Goal: Task Accomplishment & Management: Use online tool/utility

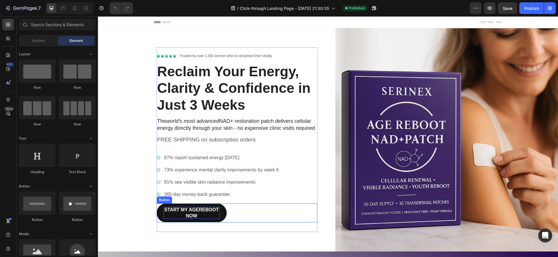
click at [186, 210] on p "START MY AGEREBOOT NOW" at bounding box center [192, 213] width 56 height 12
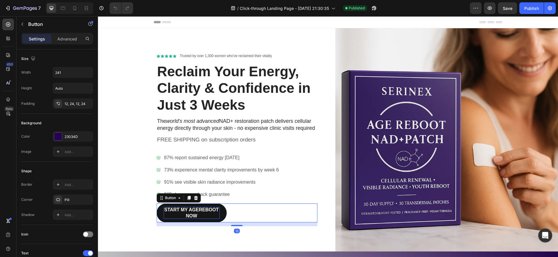
click at [186, 210] on p "START MY AGEREBOOT NOW" at bounding box center [192, 213] width 56 height 12
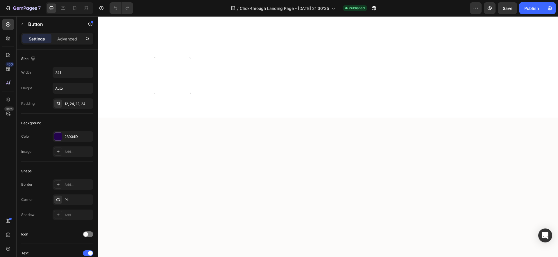
scroll to position [2353, 0]
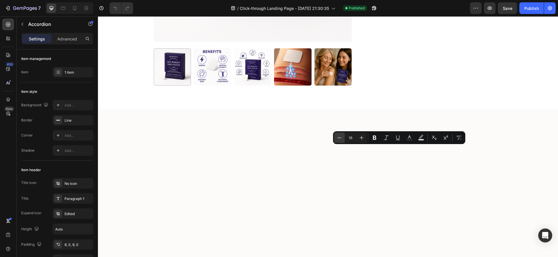
click at [341, 137] on icon "Editor contextual toolbar" at bounding box center [340, 137] width 4 height 0
click at [340, 138] on icon "Editor contextual toolbar" at bounding box center [340, 138] width 6 height 6
click at [363, 137] on icon "Editor contextual toolbar" at bounding box center [362, 138] width 6 height 6
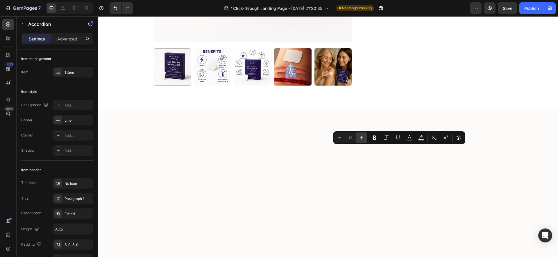
click at [363, 137] on icon "Editor contextual toolbar" at bounding box center [362, 138] width 6 height 6
type input "15"
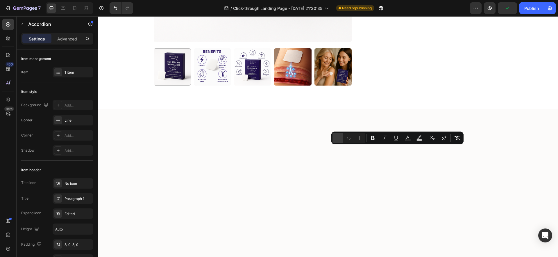
click at [338, 138] on icon "Editor contextual toolbar" at bounding box center [338, 138] width 6 height 6
type input "13"
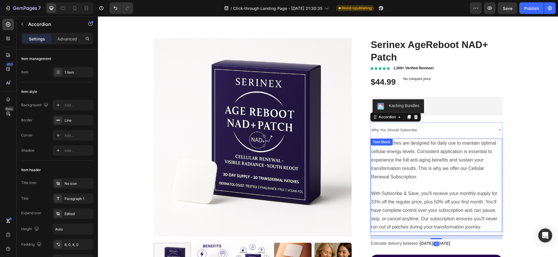
scroll to position [2381, 0]
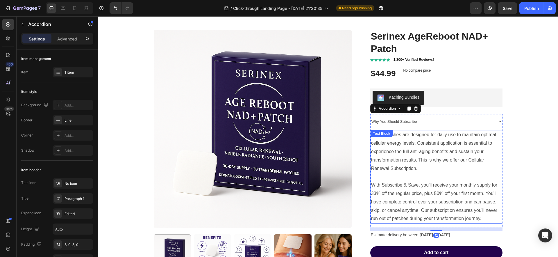
click at [445, 168] on p "NAD+ patches are designed for daily use to maintain optimal cellular energy lev…" at bounding box center [436, 152] width 131 height 42
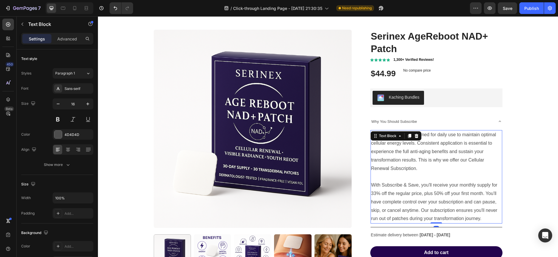
click at [445, 168] on p "NAD+ patches are designed for daily use to maintain optimal cellular energy lev…" at bounding box center [436, 152] width 131 height 42
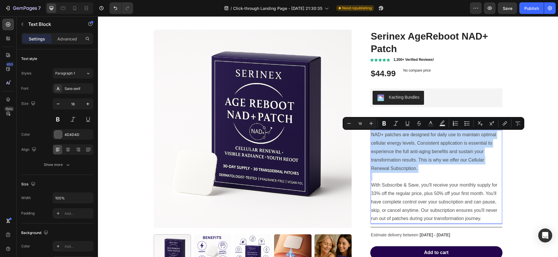
click at [451, 179] on p "Rich Text Editor. Editing area: main" at bounding box center [436, 176] width 131 height 8
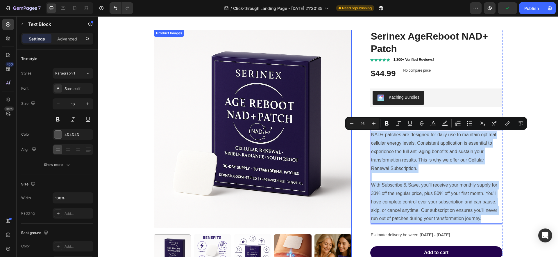
drag, startPoint x: 484, startPoint y: 218, endPoint x: 347, endPoint y: 121, distance: 168.8
click at [347, 121] on div "Product Images Serinex AgeReboot NAD+ Patch Product Title Icon Icon Icon Icon I…" at bounding box center [328, 153] width 349 height 247
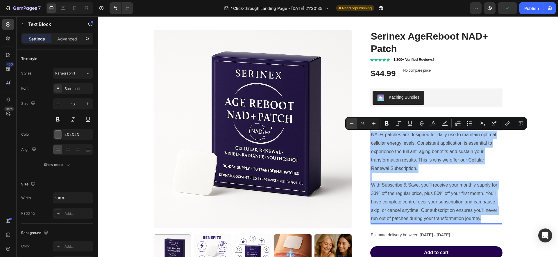
click at [353, 123] on icon "Editor contextual toolbar" at bounding box center [352, 123] width 6 height 6
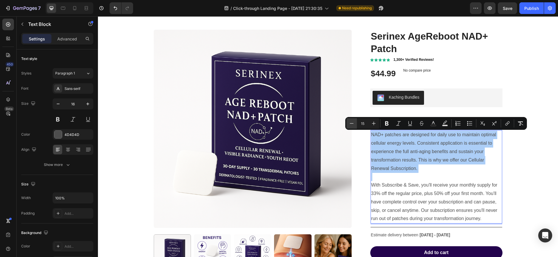
click at [353, 123] on icon "Editor contextual toolbar" at bounding box center [352, 123] width 6 height 6
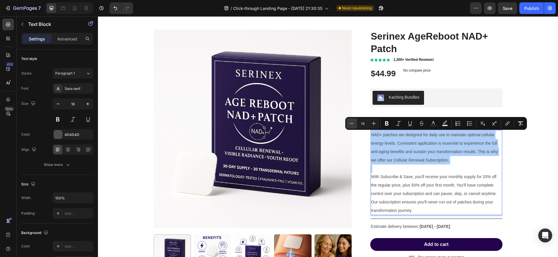
click at [353, 123] on icon "Editor contextual toolbar" at bounding box center [352, 123] width 6 height 6
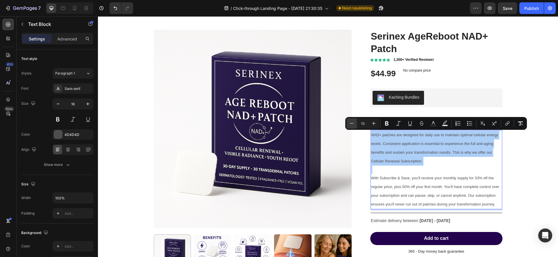
click at [350, 124] on icon "Editor contextual toolbar" at bounding box center [352, 123] width 6 height 6
click at [372, 124] on icon "Editor contextual toolbar" at bounding box center [374, 123] width 6 height 6
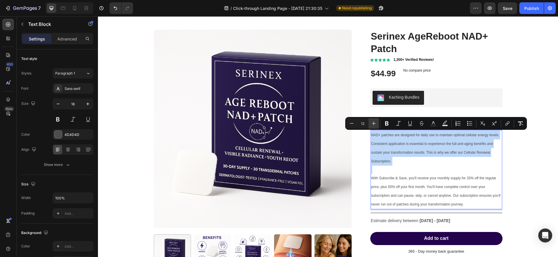
type input "13"
click at [400, 152] on span "NAD+ patches are designed for daily use to maintain optimal cellular energy lev…" at bounding box center [434, 148] width 127 height 30
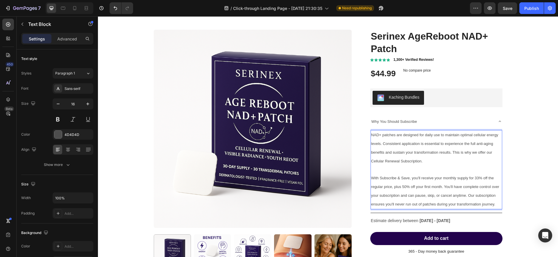
click at [400, 152] on span "NAD+ patches are designed for daily use to maintain optimal cellular energy lev…" at bounding box center [434, 148] width 127 height 30
click at [428, 143] on span "NAD+ patches are designed for daily use to maintain optimal cellular energy lev…" at bounding box center [434, 148] width 127 height 30
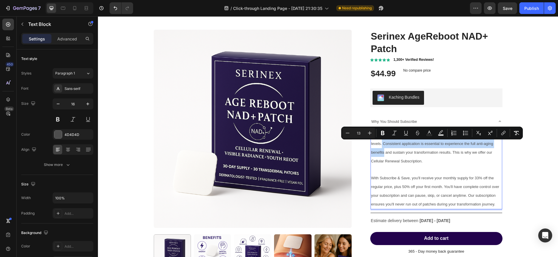
drag, startPoint x: 382, startPoint y: 143, endPoint x: 384, endPoint y: 155, distance: 12.7
click at [384, 155] on p "NAD+ patches are designed for daily use to maintain optimal cellular energy lev…" at bounding box center [436, 148] width 131 height 35
click at [381, 132] on icon "Editor contextual toolbar" at bounding box center [383, 133] width 6 height 6
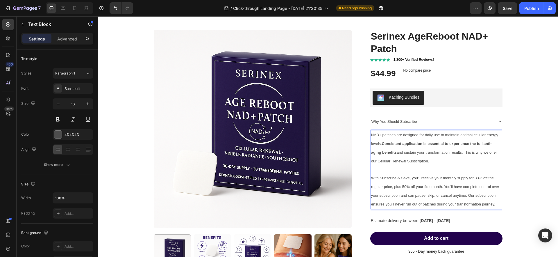
click at [413, 153] on span "NAD+ patches are designed for daily use to maintain optimal cellular energy lev…" at bounding box center [434, 148] width 127 height 30
drag, startPoint x: 464, startPoint y: 154, endPoint x: 396, endPoint y: 153, distance: 68.4
click at [396, 153] on span "NAD+ patches are designed for daily use to maintain optimal cellular energy lev…" at bounding box center [434, 148] width 127 height 30
click at [403, 155] on span "NAD+ patches are designed for daily use to maintain optimal cellular energy lev…" at bounding box center [434, 148] width 127 height 30
drag, startPoint x: 397, startPoint y: 154, endPoint x: 464, endPoint y: 154, distance: 66.6
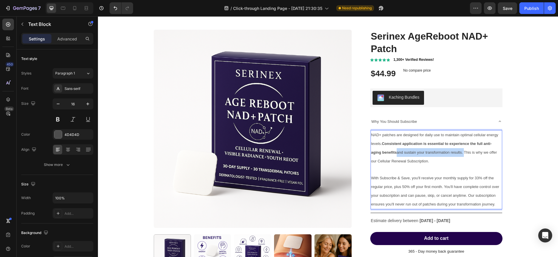
click at [464, 154] on span "NAD+ patches are designed for daily use to maintain optimal cellular energy lev…" at bounding box center [434, 148] width 127 height 30
click at [448, 154] on span "NAD+ patches are designed for daily use to maintain optimal cellular energy lev…" at bounding box center [434, 148] width 127 height 30
click at [477, 161] on p "NAD+ patches are designed for daily use to maintain optimal cellular energy lev…" at bounding box center [436, 148] width 131 height 35
click at [464, 154] on span "NAD+ patches are designed for daily use to maintain optimal cellular energy lev…" at bounding box center [434, 148] width 127 height 30
drag, startPoint x: 463, startPoint y: 153, endPoint x: 398, endPoint y: 156, distance: 65.5
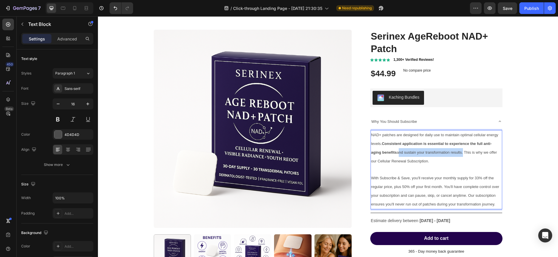
click at [398, 156] on p "NAD+ patches are designed for daily use to maintain optimal cellular energy lev…" at bounding box center [436, 148] width 131 height 35
click at [397, 157] on p "NAD+ patches are designed for daily use to maintain optimal cellular energy lev…" at bounding box center [436, 148] width 131 height 35
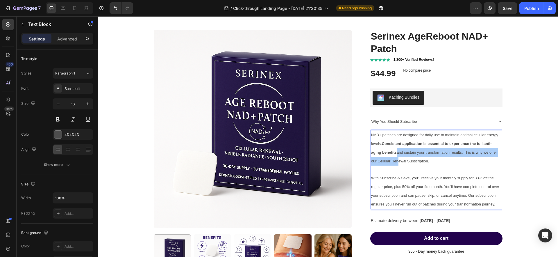
click at [532, 165] on div "Product Images Serinex AgeReboot NAD+ Patch Product Title Icon Icon Icon Icon I…" at bounding box center [328, 155] width 452 height 251
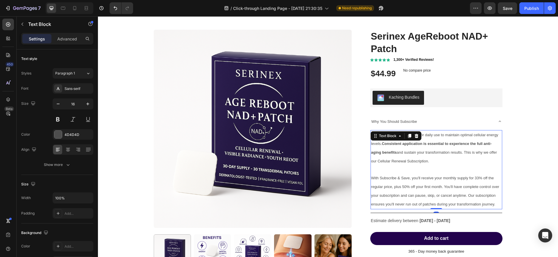
click at [407, 151] on span "NAD+ patches are designed for daily use to maintain optimal cellular energy lev…" at bounding box center [434, 148] width 127 height 30
drag, startPoint x: 399, startPoint y: 154, endPoint x: 417, endPoint y: 154, distance: 17.7
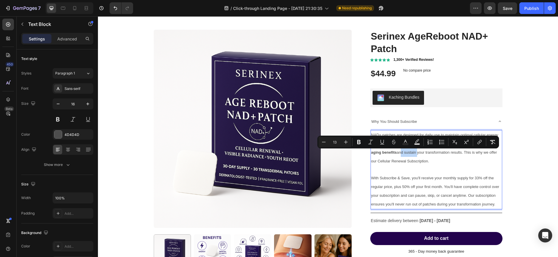
click at [417, 153] on span "NAD+ patches are designed for daily use to maintain optimal cellular energy lev…" at bounding box center [434, 148] width 127 height 30
click at [463, 154] on span "NAD+ patches are designed for daily use to maintain optimal cellular energy lev…" at bounding box center [434, 148] width 127 height 30
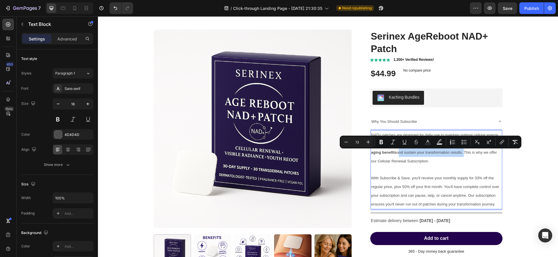
drag, startPoint x: 464, startPoint y: 153, endPoint x: 399, endPoint y: 156, distance: 64.6
click at [399, 156] on p "NAD+ patches are designed for daily use to maintain optimal cellular energy lev…" at bounding box center [436, 148] width 131 height 35
click at [382, 144] on icon "Editor contextual toolbar" at bounding box center [381, 142] width 3 height 4
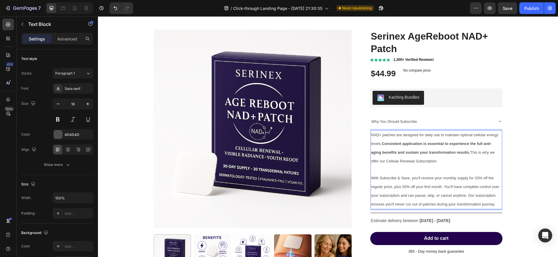
click at [403, 166] on p "Rich Text Editor. Editing area: main" at bounding box center [436, 169] width 131 height 8
click at [392, 144] on strong "Consistent application is essential to experience the full anti-aging benefits" at bounding box center [431, 147] width 121 height 13
click at [405, 178] on span "With Subscribe & Save, you'll receive your monthly supply for 33% off the regul…" at bounding box center [435, 191] width 128 height 30
click at [390, 178] on span "With Subscribe & Save, you'll receive your monthly supply for 33% off the regul…" at bounding box center [435, 191] width 128 height 30
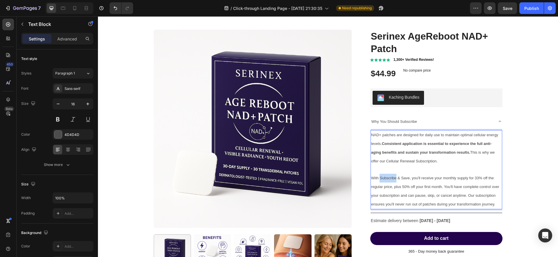
click at [390, 178] on span "With Subscribe & Save, you'll receive your monthly supply for 33% off the regul…" at bounding box center [435, 191] width 128 height 30
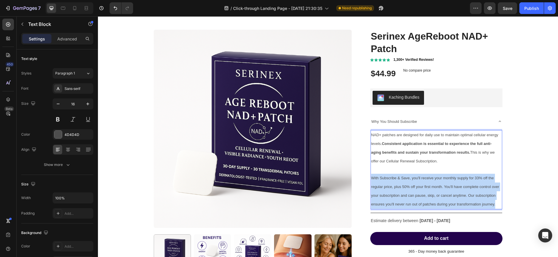
click at [390, 178] on span "With Subscribe & Save, you'll receive your monthly supply for 33% off the regul…" at bounding box center [435, 191] width 128 height 30
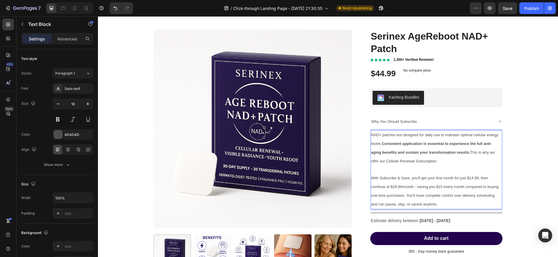
scroll to position [2382, 0]
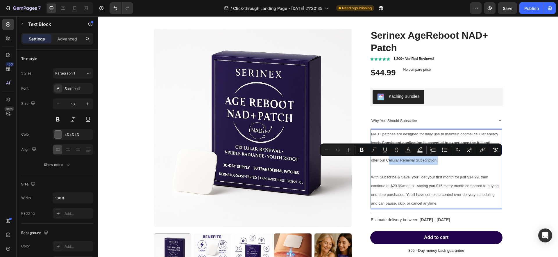
drag, startPoint x: 387, startPoint y: 162, endPoint x: 436, endPoint y: 162, distance: 48.9
click at [436, 162] on span "NAD+ patches are designed for daily use to maintain optimal cellular energy lev…" at bounding box center [434, 147] width 127 height 30
click at [359, 149] on button "Bold" at bounding box center [362, 150] width 10 height 10
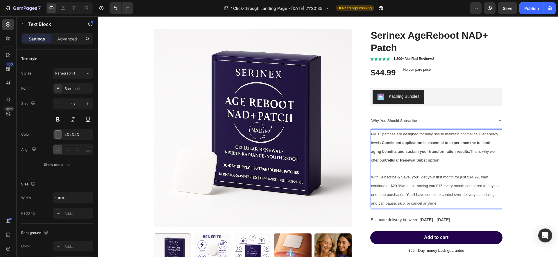
click at [391, 185] on span "With Subscribe & Save, you'll get your first month for just $14.99, then contin…" at bounding box center [435, 190] width 128 height 30
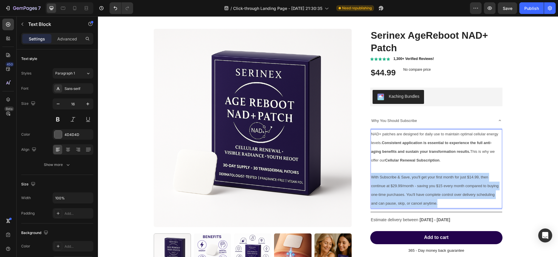
click at [391, 185] on span "With Subscribe & Save, you'll get your first month for just $14.99, then contin…" at bounding box center [435, 190] width 128 height 30
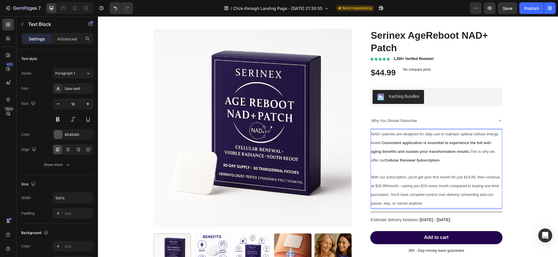
click at [403, 181] on p "With our subscription, you'll get your first month for just $14.99, then contin…" at bounding box center [436, 190] width 131 height 35
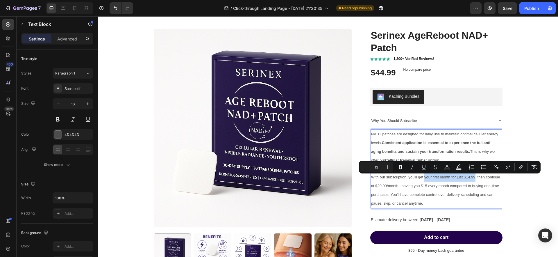
drag, startPoint x: 425, startPoint y: 178, endPoint x: 476, endPoint y: 179, distance: 51.2
click at [476, 179] on span "With our subscription, you'll get your first month for just $14.99, then contin…" at bounding box center [435, 190] width 129 height 30
click at [398, 166] on icon "Editor contextual toolbar" at bounding box center [401, 167] width 6 height 6
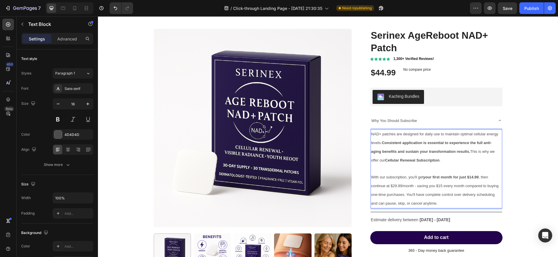
click at [415, 184] on span "With our subscription, you'll get your first month for just $14.99 , then conti…" at bounding box center [435, 190] width 128 height 30
drag, startPoint x: 408, startPoint y: 188, endPoint x: 481, endPoint y: 181, distance: 73.9
click at [482, 180] on p "With our subscription, you'll get your first month for just $14.99 , then conti…" at bounding box center [436, 190] width 131 height 35
click at [455, 181] on p "With our subscription, you'll get your first month for just $14.99 , then conti…" at bounding box center [436, 190] width 131 height 35
click at [545, 186] on div "Product Images Serinex AgeReboot NAD+ Patch Product Title Icon Icon Icon Icon I…" at bounding box center [328, 154] width 452 height 251
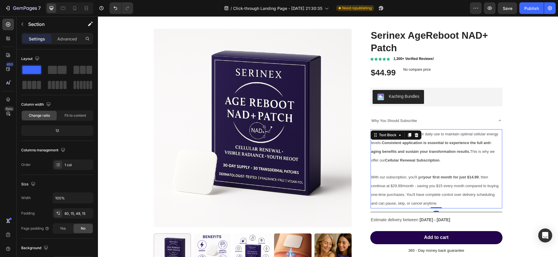
click at [496, 184] on span "With our subscription, you'll get your first month for just $14.99 , then conti…" at bounding box center [435, 190] width 128 height 30
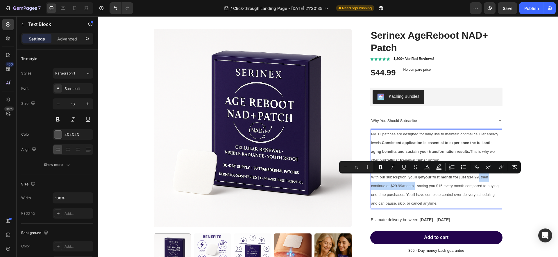
drag, startPoint x: 480, startPoint y: 179, endPoint x: 414, endPoint y: 188, distance: 66.0
click at [380, 168] on icon "Editor contextual toolbar" at bounding box center [380, 167] width 3 height 4
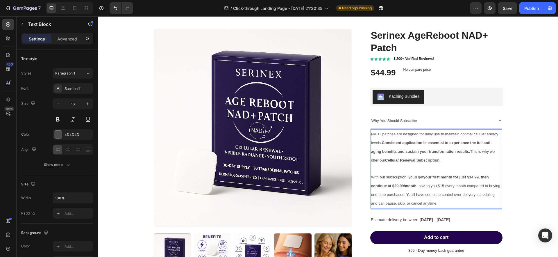
click at [444, 200] on p "With our subscription, you'll get your first month for just $14.99, then contin…" at bounding box center [436, 190] width 131 height 35
click at [471, 195] on span "With our subscription, you'll get your first month for just $14.99, then contin…" at bounding box center [435, 190] width 129 height 30
click at [452, 199] on p "With our subscription, you'll get your first month for just $14.99, then contin…" at bounding box center [436, 190] width 131 height 35
click at [397, 207] on p "With our subscription, you'll get your first month for just $14.99, then contin…" at bounding box center [436, 190] width 131 height 35
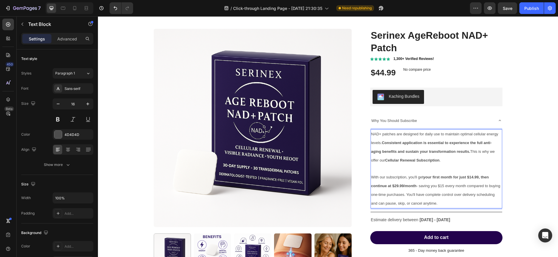
click at [497, 193] on p "With our subscription, you'll get your first month for just $14.99, then contin…" at bounding box center [436, 190] width 131 height 35
click at [462, 199] on p "With our subscription, you'll get your first month for just $14.99, then contin…" at bounding box center [436, 190] width 131 height 35
drag, startPoint x: 419, startPoint y: 194, endPoint x: 428, endPoint y: 195, distance: 8.8
click at [419, 194] on span "With our subscription, you'll get your first month for just $14.99, then contin…" at bounding box center [435, 190] width 129 height 30
click at [462, 196] on span "With our subscription, you'll get your first month for just $14.99, then contin…" at bounding box center [435, 190] width 129 height 30
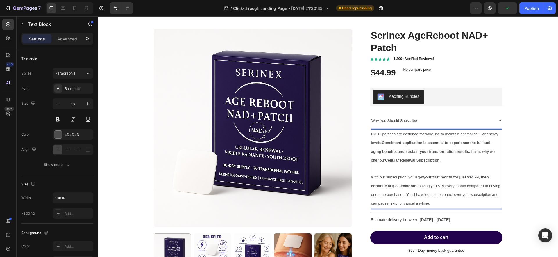
click at [442, 206] on p "With our subscription, you'll get your first month for just $14.99, then contin…" at bounding box center [436, 190] width 131 height 35
click at [447, 204] on p "With our subscription, you'll get your first month for just $14.99, then contin…" at bounding box center [436, 190] width 131 height 35
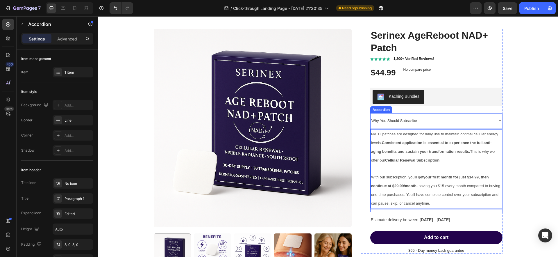
click at [438, 118] on div "Why You Should Subscribe" at bounding box center [432, 120] width 122 height 10
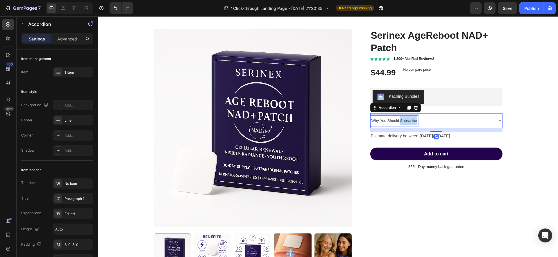
click at [404, 120] on span "Why You Should Subscribe" at bounding box center [395, 120] width 46 height 4
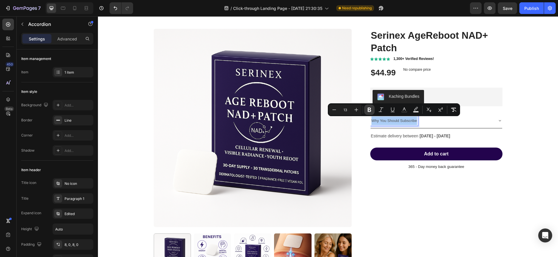
click at [367, 110] on icon "Editor contextual toolbar" at bounding box center [370, 110] width 6 height 6
click at [371, 131] on div "Serinex AgeReboot NAD+ Patch Product Title Icon Icon Icon Icon Icon Icon List 1…" at bounding box center [437, 99] width 132 height 141
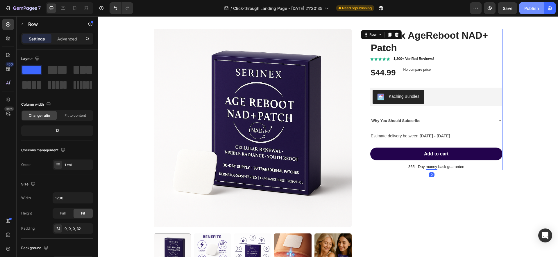
click at [527, 8] on div "Publish" at bounding box center [532, 8] width 15 height 6
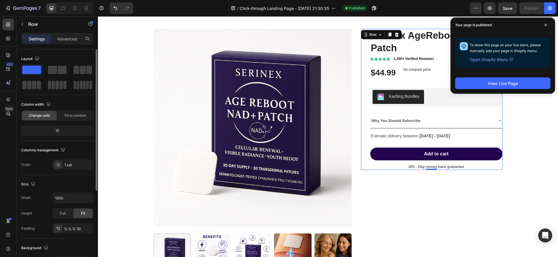
scroll to position [131, 0]
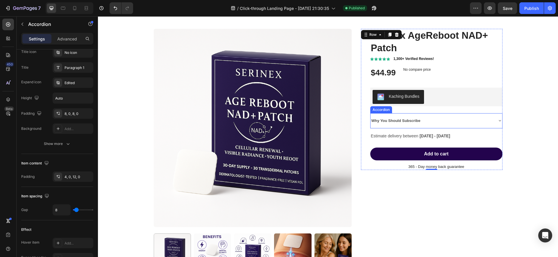
click at [457, 115] on div "Why You Should Subscribe" at bounding box center [437, 120] width 132 height 15
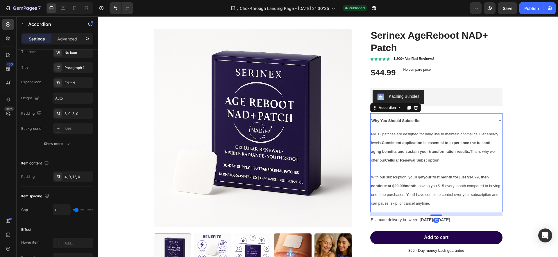
scroll to position [0, 0]
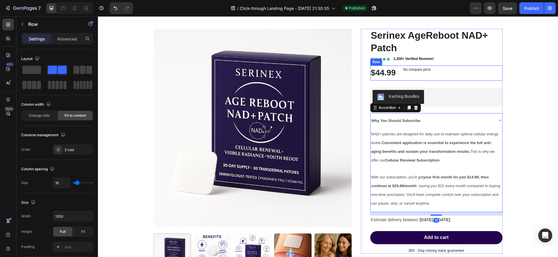
click at [449, 72] on div "$44.99 Product Price Product Price No compare price Compare Price Row" at bounding box center [437, 72] width 132 height 15
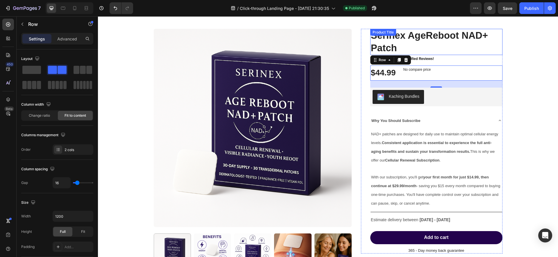
click at [497, 52] on h1 "Serinex AgeReboot NAD+ Patch" at bounding box center [437, 42] width 132 height 26
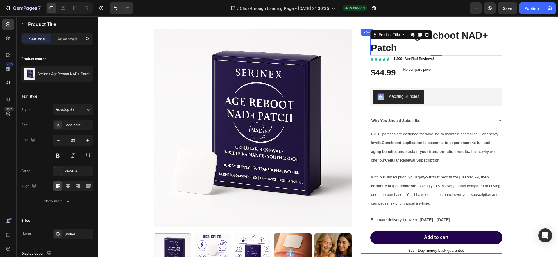
click at [377, 112] on div "Serinex AgeReboot NAD+ Patch Product Title Edit content in Shopify 4 Icon Icon …" at bounding box center [437, 141] width 132 height 225
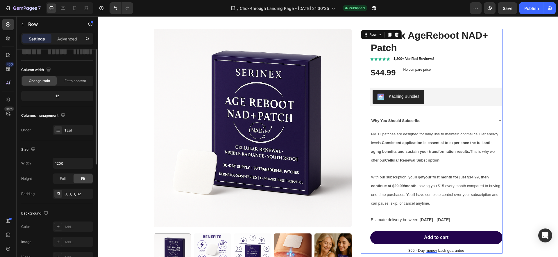
scroll to position [131, 0]
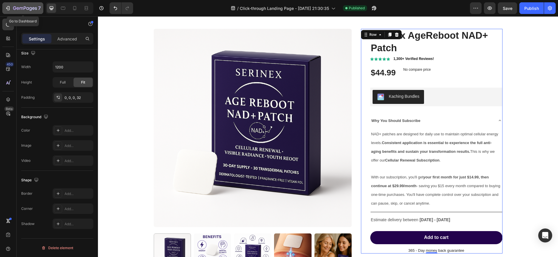
click at [7, 10] on icon "button" at bounding box center [8, 8] width 3 height 4
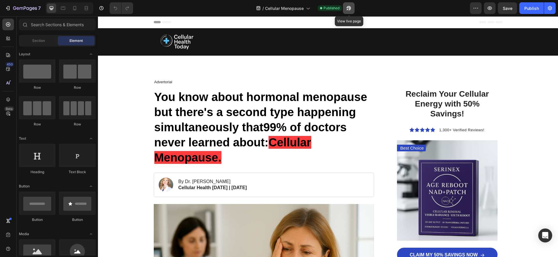
click at [347, 8] on icon "button" at bounding box center [349, 8] width 4 height 4
click at [250, 148] on span "99% of doctors never learned about:" at bounding box center [250, 135] width 193 height 28
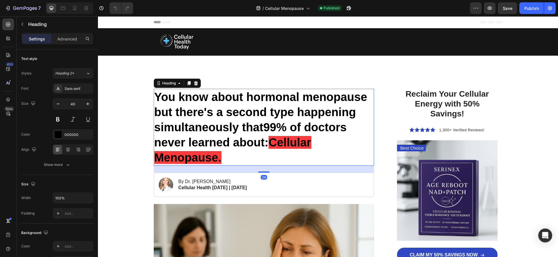
click at [222, 157] on h1 "You know about hormonal menopause but there's a second type happening simultane…" at bounding box center [264, 127] width 221 height 77
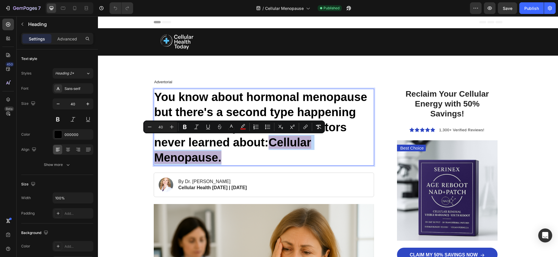
drag, startPoint x: 222, startPoint y: 157, endPoint x: 272, endPoint y: 144, distance: 51.9
click at [272, 144] on p "You know about hormonal menopause but there's a second type happening simultane…" at bounding box center [264, 127] width 220 height 76
click at [243, 127] on icon "Editor contextual toolbar" at bounding box center [243, 125] width 4 height 3
type input "FF0000"
type input "77"
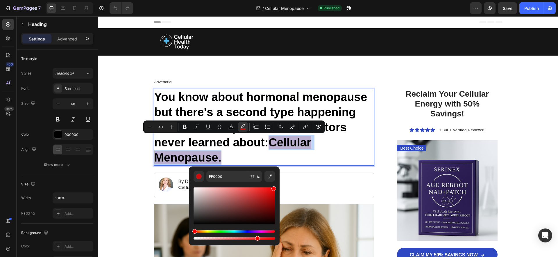
click at [155, 163] on span "Cellular Menopause." at bounding box center [232, 150] width 157 height 28
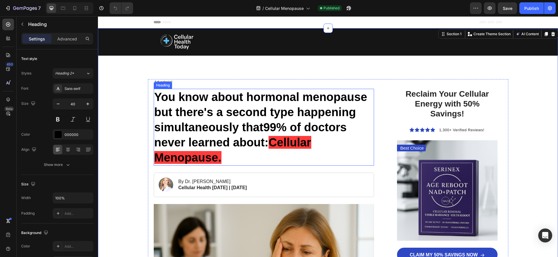
click at [206, 153] on span "Cellular Menopause." at bounding box center [232, 150] width 157 height 28
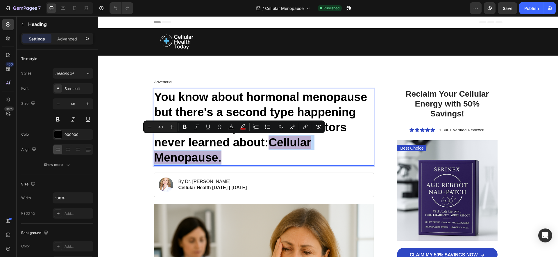
drag, startPoint x: 224, startPoint y: 159, endPoint x: 273, endPoint y: 146, distance: 50.5
click at [273, 146] on p "You know about hormonal menopause but there's a second type happening simultane…" at bounding box center [264, 127] width 220 height 76
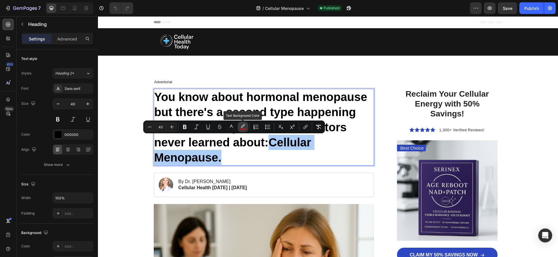
click at [241, 127] on icon "Editor contextual toolbar" at bounding box center [243, 127] width 6 height 6
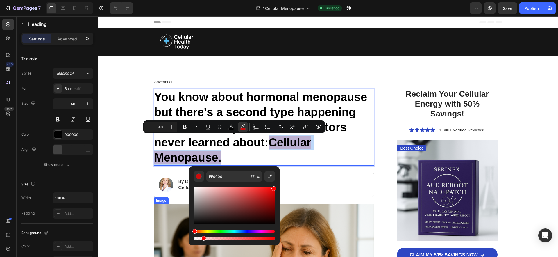
type input "11"
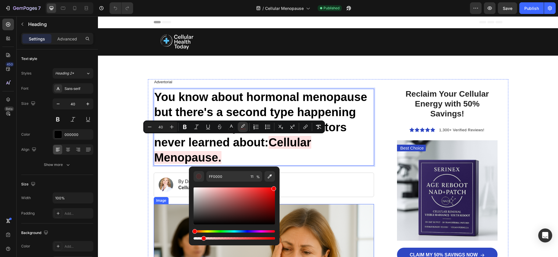
drag, startPoint x: 355, startPoint y: 254, endPoint x: 159, endPoint y: 237, distance: 197.3
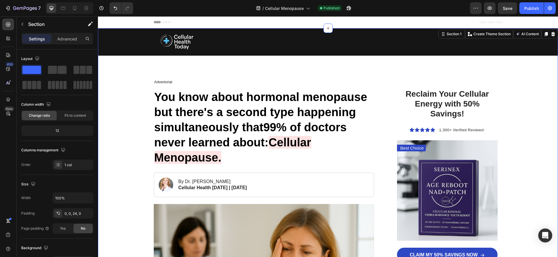
click at [212, 154] on span "Cellular Menopause." at bounding box center [232, 150] width 157 height 28
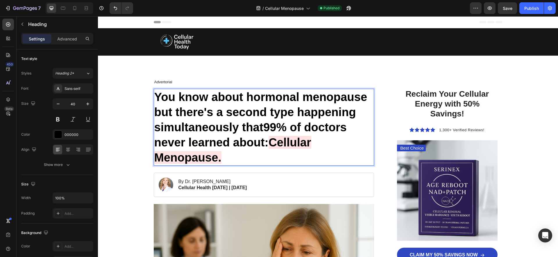
click at [222, 156] on p "You know about hormonal menopause but there's a second type happening simultane…" at bounding box center [264, 127] width 220 height 76
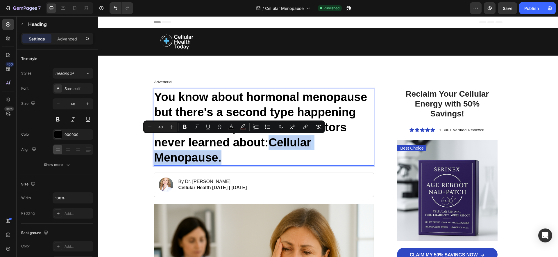
drag, startPoint x: 221, startPoint y: 156, endPoint x: 273, endPoint y: 141, distance: 54.1
click at [273, 141] on span "Cellular Menopause." at bounding box center [232, 150] width 157 height 28
click at [243, 127] on icon "Editor contextual toolbar" at bounding box center [243, 127] width 6 height 6
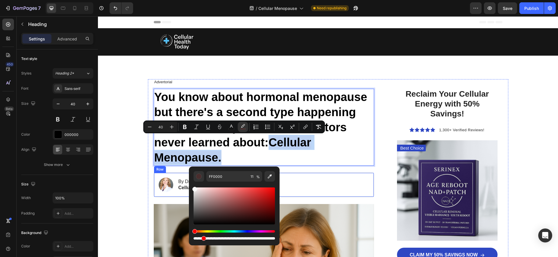
type input "F9F9F9"
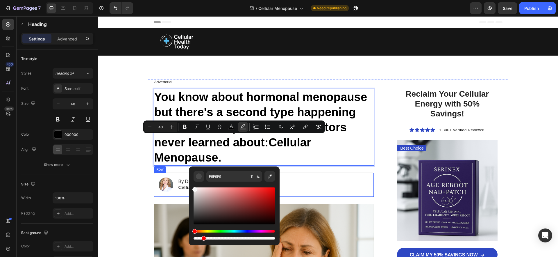
drag, startPoint x: 317, startPoint y: 210, endPoint x: 174, endPoint y: 184, distance: 145.2
type input "0"
drag, startPoint x: 293, startPoint y: 254, endPoint x: 185, endPoint y: 238, distance: 109.5
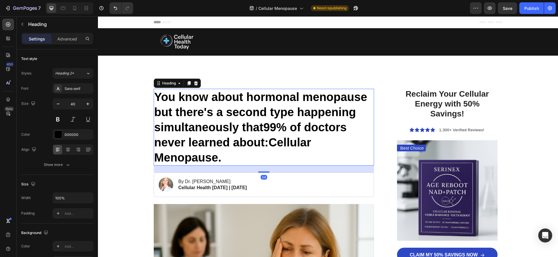
click at [238, 161] on p "You know about hormonal menopause but there's a second type happening simultane…" at bounding box center [264, 127] width 220 height 76
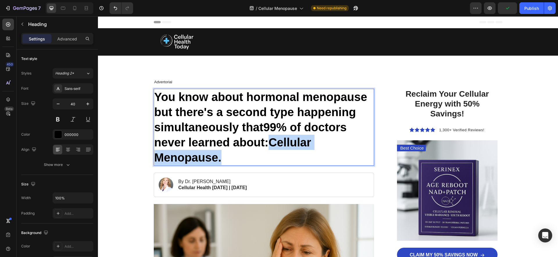
drag, startPoint x: 237, startPoint y: 161, endPoint x: 272, endPoint y: 144, distance: 38.4
click at [272, 144] on p "You know about hormonal menopause but there's a second type happening simultane…" at bounding box center [264, 127] width 220 height 76
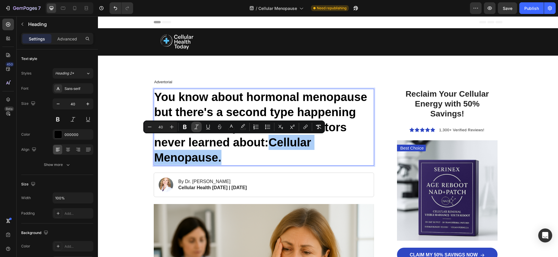
click at [199, 129] on icon "Editor contextual toolbar" at bounding box center [197, 127] width 6 height 6
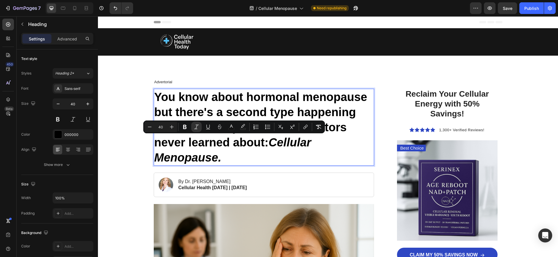
click at [216, 159] on icon "Cellular Menopause." at bounding box center [232, 150] width 157 height 28
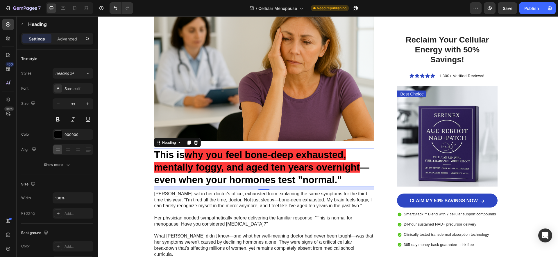
click at [243, 165] on span "why you feel bone-deep exhausted, mentally foggy, and aged ten years overnight" at bounding box center [257, 160] width 206 height 23
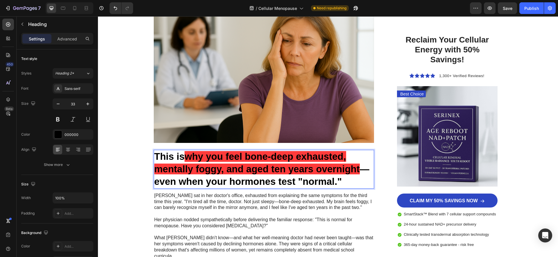
click at [362, 169] on p "This is why you feel bone-deep exhausted, mentally foggy, and aged ten years ov…" at bounding box center [264, 169] width 220 height 38
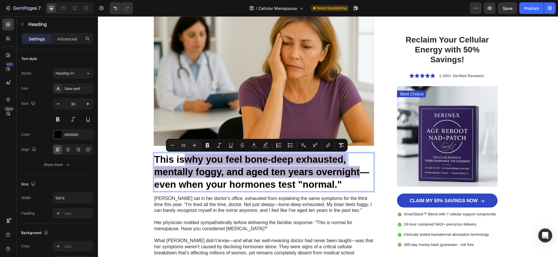
drag, startPoint x: 361, startPoint y: 172, endPoint x: 188, endPoint y: 161, distance: 174.0
click at [188, 161] on p "This is why you feel bone-deep exhausted, mentally foggy, and aged ten years ov…" at bounding box center [264, 172] width 220 height 38
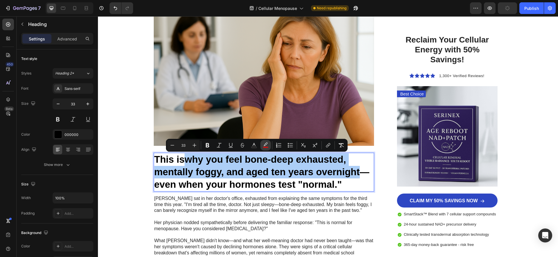
click at [267, 149] on button "color" at bounding box center [266, 145] width 10 height 10
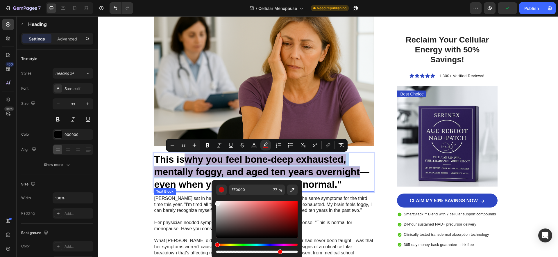
drag, startPoint x: 337, startPoint y: 225, endPoint x: 191, endPoint y: 203, distance: 147.6
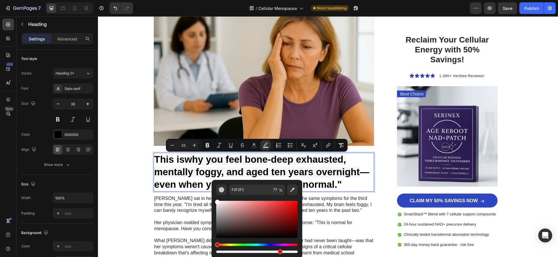
type input "FFFFFF"
drag, startPoint x: 318, startPoint y: 227, endPoint x: 209, endPoint y: 195, distance: 113.6
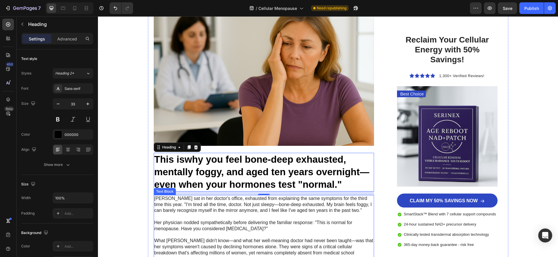
drag, startPoint x: 375, startPoint y: 268, endPoint x: 215, endPoint y: 252, distance: 160.5
click at [217, 163] on span "why you feel bone-deep exhausted, mentally foggy, and aged ten years overnight" at bounding box center [257, 165] width 206 height 23
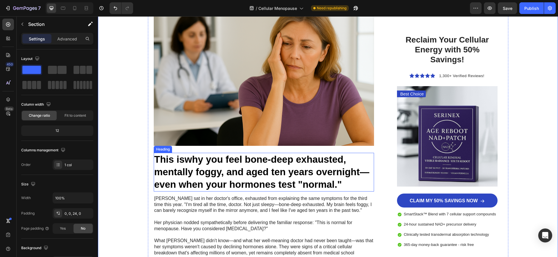
click at [267, 172] on span "why you feel bone-deep exhausted, mentally foggy, and aged ten years overnight" at bounding box center [257, 165] width 206 height 23
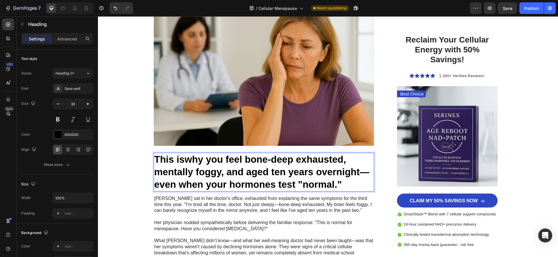
drag, startPoint x: 227, startPoint y: 159, endPoint x: 248, endPoint y: 160, distance: 21.0
click at [232, 160] on span "why you feel bone-deep exhausted, mentally foggy, and aged ten years overnight" at bounding box center [257, 165] width 206 height 23
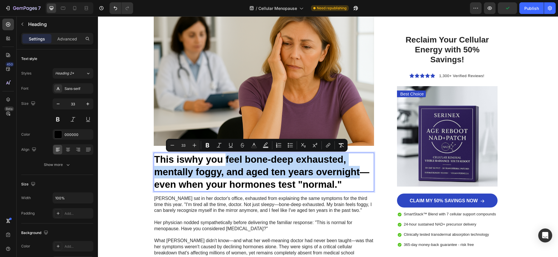
drag, startPoint x: 230, startPoint y: 159, endPoint x: 359, endPoint y: 175, distance: 130.7
click at [359, 175] on span "why you feel bone-deep exhausted, mentally foggy, and aged ten years overnight" at bounding box center [257, 165] width 206 height 23
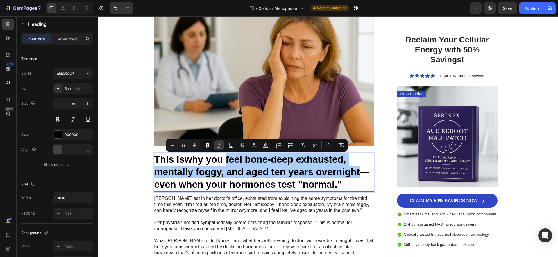
click at [224, 145] on button "Italic" at bounding box center [219, 145] width 10 height 10
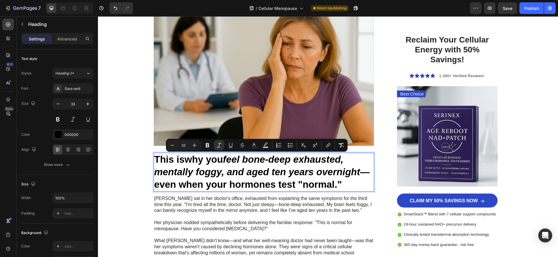
click at [274, 178] on p "This is why you feel bone-deep exhausted, mentally foggy, and aged ten years ov…" at bounding box center [264, 172] width 220 height 38
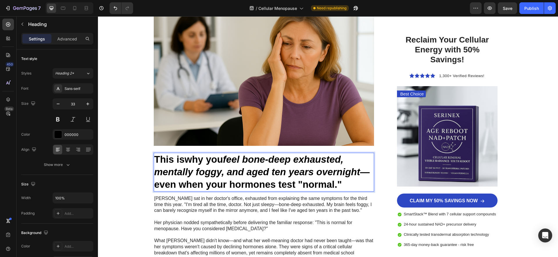
click at [228, 156] on icon "feel bone-deep exhausted, mentally foggy, and aged ten years overnight" at bounding box center [257, 165] width 206 height 23
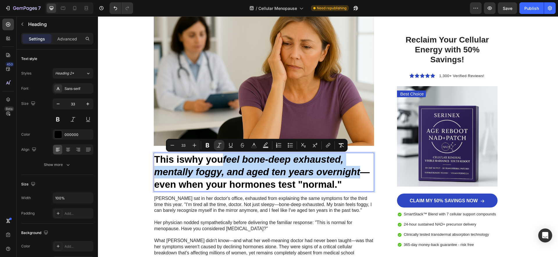
drag, startPoint x: 229, startPoint y: 157, endPoint x: 359, endPoint y: 172, distance: 130.5
click at [359, 172] on icon "feel bone-deep exhausted, mentally foggy, and aged ten years overnight" at bounding box center [257, 165] width 206 height 23
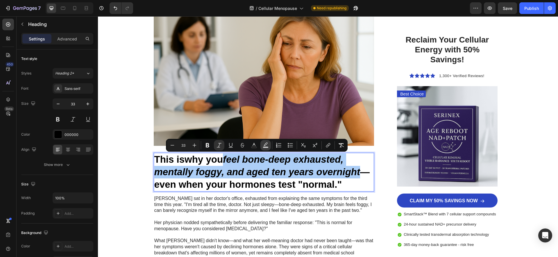
click at [265, 144] on icon "Editor contextual toolbar" at bounding box center [266, 143] width 4 height 3
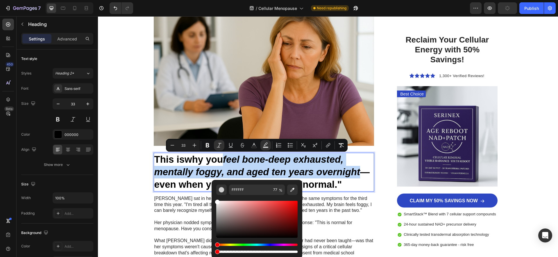
type input "0"
drag, startPoint x: 281, startPoint y: 252, endPoint x: 213, endPoint y: 253, distance: 67.8
click at [213, 253] on div "FFFFFF 0 %" at bounding box center [257, 217] width 91 height 74
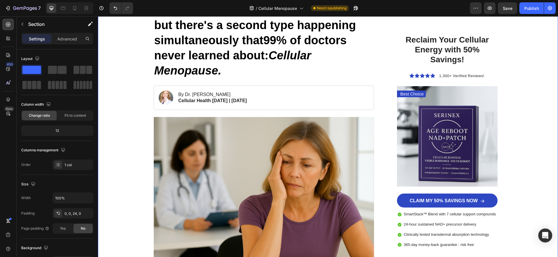
scroll to position [89, 0]
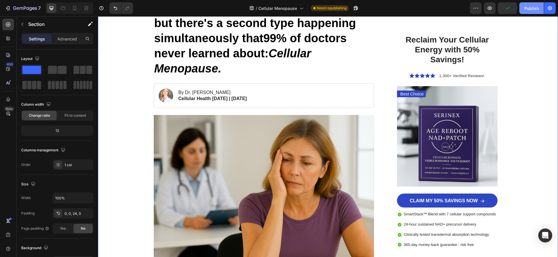
click at [532, 9] on div "Publish" at bounding box center [532, 8] width 15 height 6
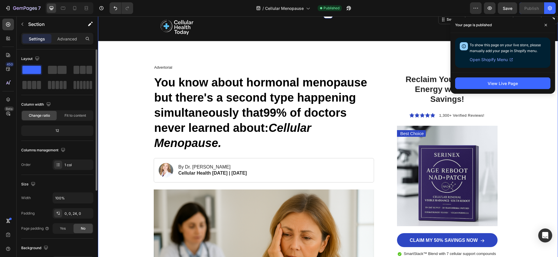
scroll to position [13, 0]
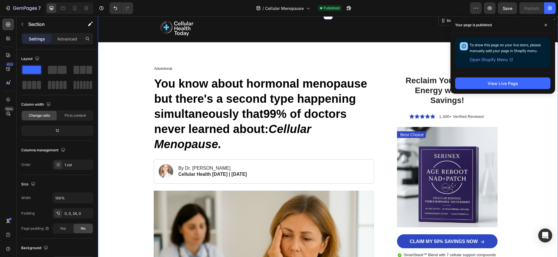
click at [233, 136] on p "You know about hormonal menopause but there's a second type happening simultane…" at bounding box center [264, 114] width 220 height 76
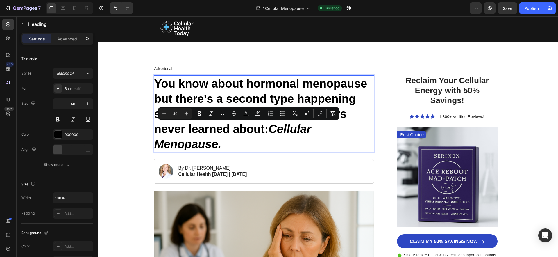
click at [225, 127] on span "99% of doctors never learned about:" at bounding box center [250, 121] width 193 height 28
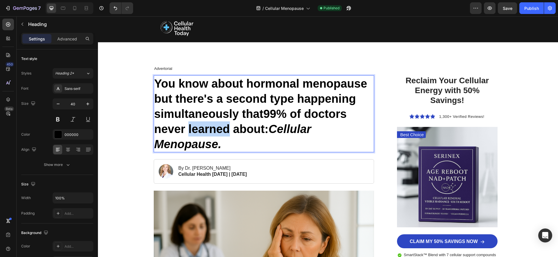
click at [225, 127] on span "99% of doctors never learned about:" at bounding box center [250, 121] width 193 height 28
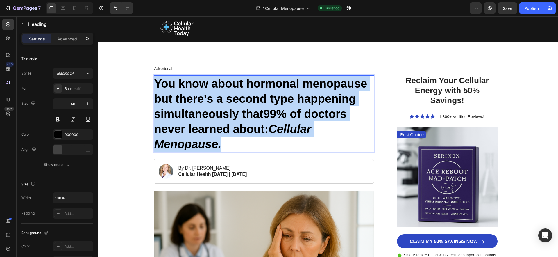
click at [225, 127] on span "99% of doctors never learned about:" at bounding box center [250, 121] width 193 height 28
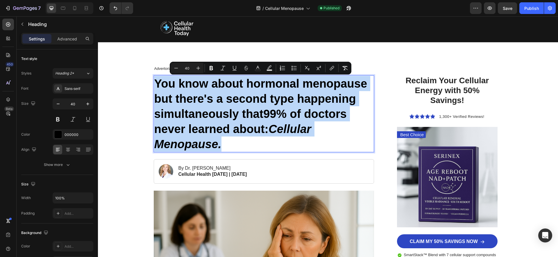
copy p "You know about hormonal menopause but there's a second type happening simultane…"
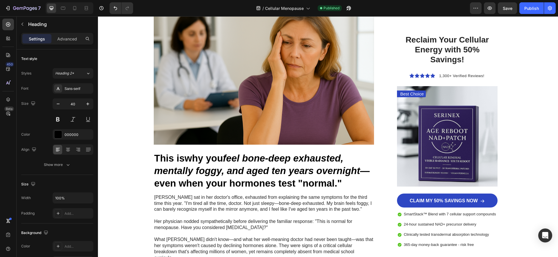
scroll to position [213, 0]
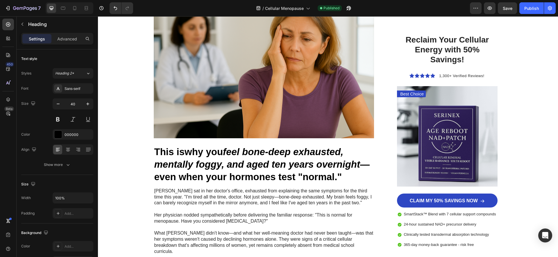
click at [222, 156] on span "why you" at bounding box center [204, 151] width 38 height 11
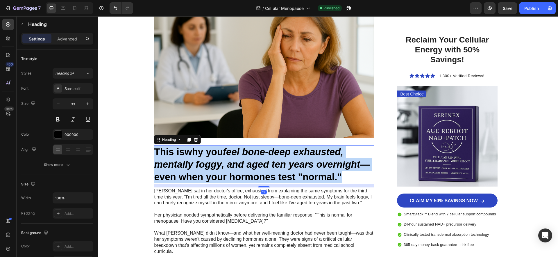
click at [222, 156] on span "why you" at bounding box center [204, 151] width 38 height 11
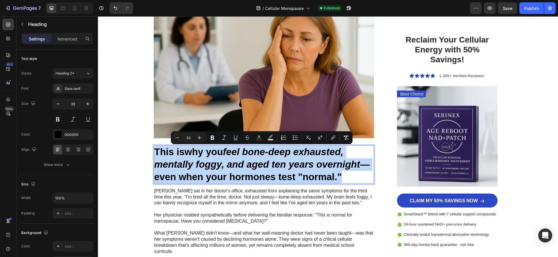
copy p "This is why you feel bone-deep exhausted, mentally foggy, and aged ten years ov…"
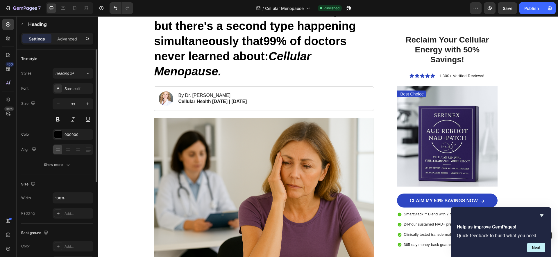
scroll to position [0, 0]
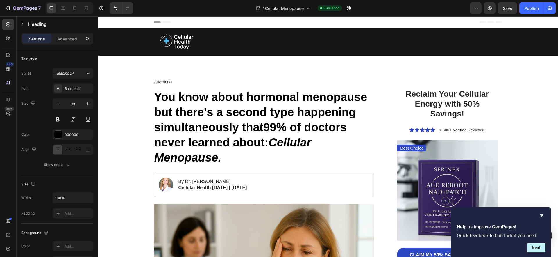
click at [285, 119] on p "You know about hormonal menopause but there's a second type happening simultane…" at bounding box center [264, 127] width 220 height 76
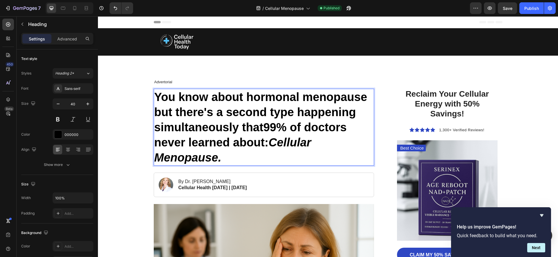
click at [285, 119] on p "You know about hormonal menopause but there's a second type happening simultane…" at bounding box center [264, 127] width 220 height 76
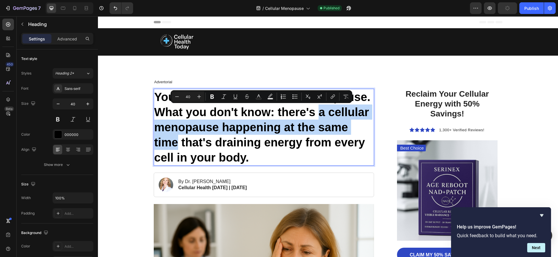
drag, startPoint x: 320, startPoint y: 113, endPoint x: 177, endPoint y: 143, distance: 146.3
click at [177, 143] on p "You know about hormonal menopause. What you don't know: there's a cellular meno…" at bounding box center [264, 127] width 220 height 76
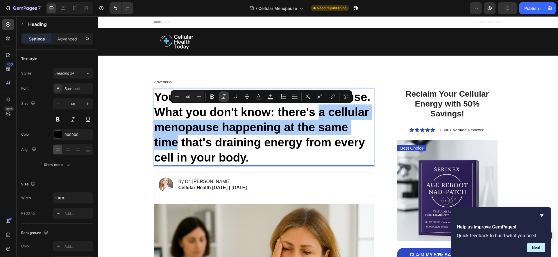
click at [225, 95] on icon "Editor contextual toolbar" at bounding box center [224, 97] width 6 height 6
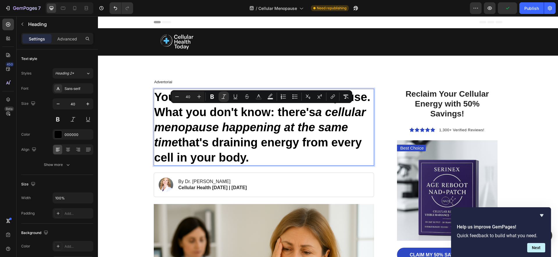
click at [261, 159] on p "You know about hormonal menopause. What you don't know: there's a cellular meno…" at bounding box center [264, 127] width 220 height 76
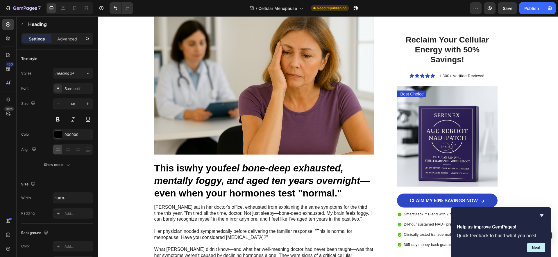
scroll to position [206, 0]
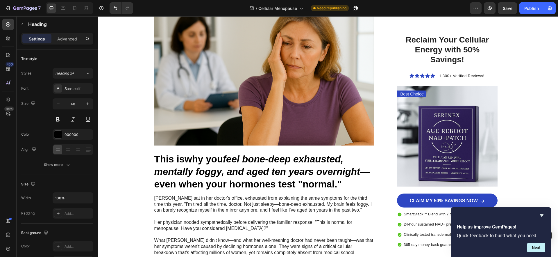
click at [187, 165] on p "This is why you feel bone-deep exhausted, mentally foggy, and aged ten years ov…" at bounding box center [264, 172] width 220 height 38
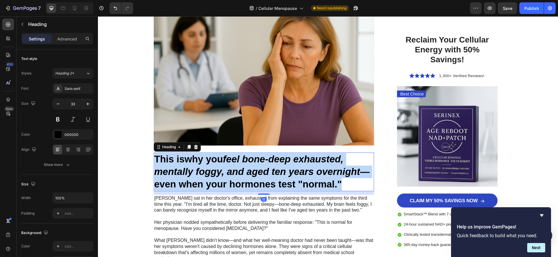
click at [187, 165] on p "This is why you feel bone-deep exhausted, mentally foggy, and aged ten years ov…" at bounding box center [264, 172] width 220 height 38
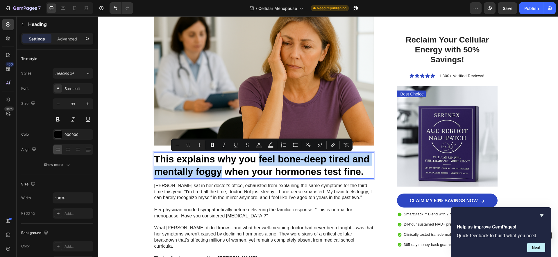
drag, startPoint x: 259, startPoint y: 159, endPoint x: 221, endPoint y: 175, distance: 40.9
click at [221, 175] on p "This explains why you feel bone-deep tired and mentally foggy when your hormone…" at bounding box center [264, 165] width 220 height 25
click at [226, 148] on button "Italic" at bounding box center [224, 145] width 10 height 10
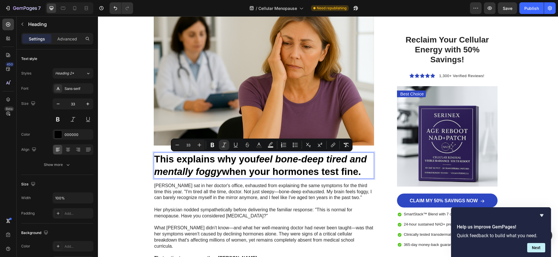
click at [211, 166] on icon "feel bone-deep tired and mentally foggy" at bounding box center [260, 165] width 213 height 23
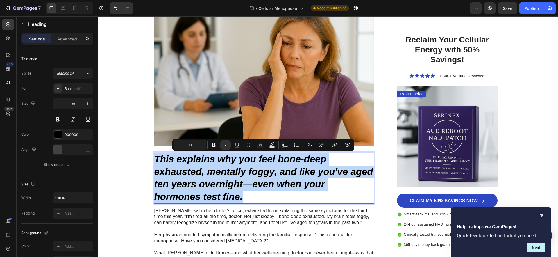
drag, startPoint x: 251, startPoint y: 200, endPoint x: 152, endPoint y: 164, distance: 105.4
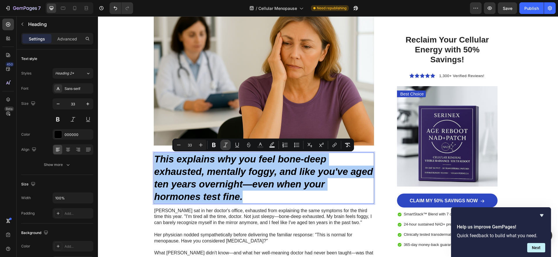
click at [223, 147] on icon "Editor contextual toolbar" at bounding box center [225, 145] width 5 height 4
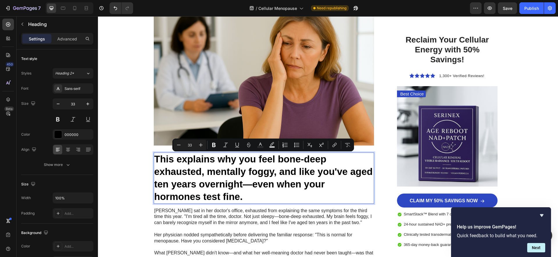
click at [207, 172] on p "This explains why you feel bone-deep exhausted, mentally foggy, and like you've…" at bounding box center [264, 178] width 220 height 50
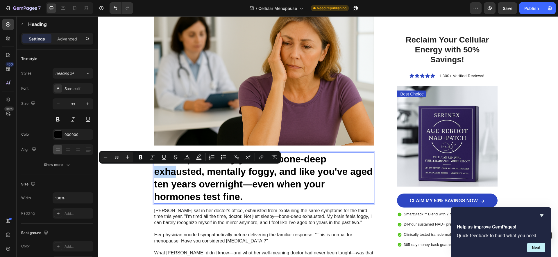
drag, startPoint x: 154, startPoint y: 172, endPoint x: 178, endPoint y: 172, distance: 24.1
click at [178, 172] on p "This explains why you feel bone-deep exhausted, mentally foggy, and like you've…" at bounding box center [264, 178] width 220 height 50
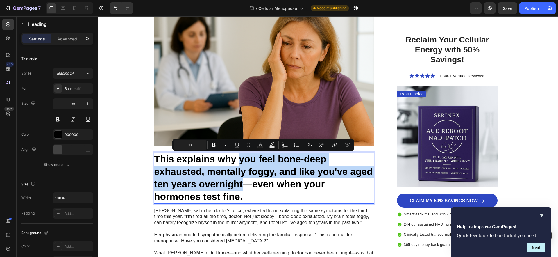
drag, startPoint x: 238, startPoint y: 159, endPoint x: 245, endPoint y: 182, distance: 23.5
click at [245, 182] on p "This explains why you feel bone-deep exhausted, mentally foggy, and like you've…" at bounding box center [264, 178] width 220 height 50
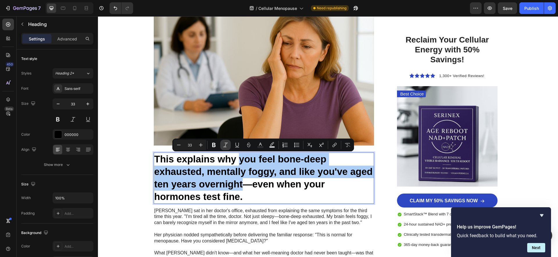
click at [227, 146] on icon "Editor contextual toolbar" at bounding box center [226, 145] width 6 height 6
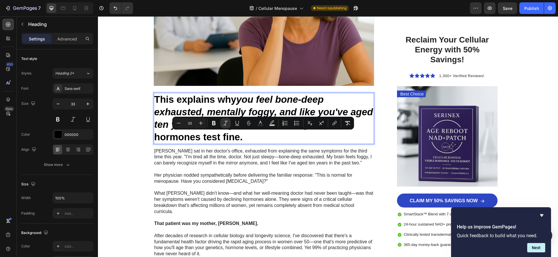
scroll to position [302, 0]
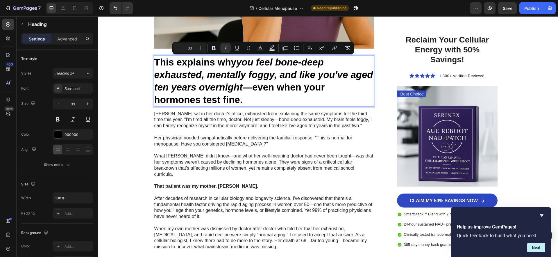
click at [521, 15] on div "7 Version history / Cellular Menopause Need republishing Preview Save Publish" at bounding box center [279, 8] width 558 height 17
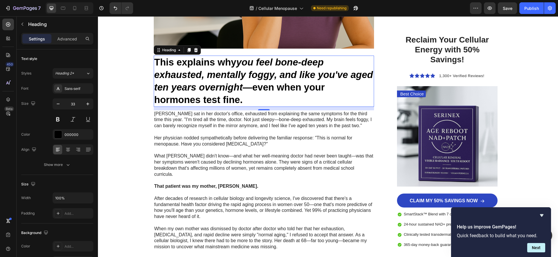
click at [521, 15] on div "7 Version history / Cellular Menopause Need republishing Preview Save Publish" at bounding box center [279, 8] width 558 height 17
click at [523, 13] on button "Publish" at bounding box center [532, 8] width 24 height 12
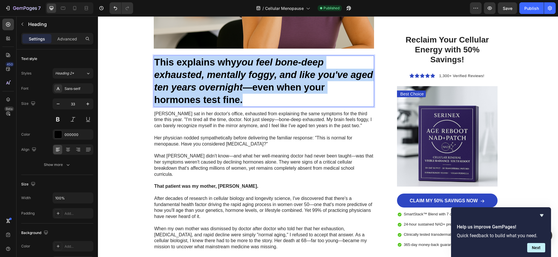
click at [274, 69] on icon "you feel bone-deep exhausted, mentally foggy, and like you've aged ten years ov…" at bounding box center [263, 75] width 219 height 36
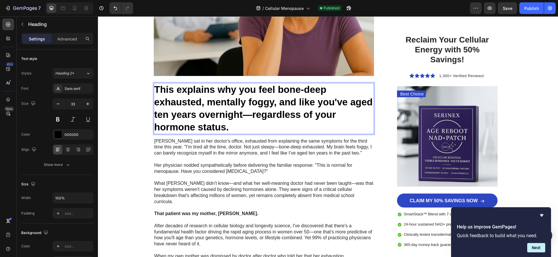
scroll to position [268, 0]
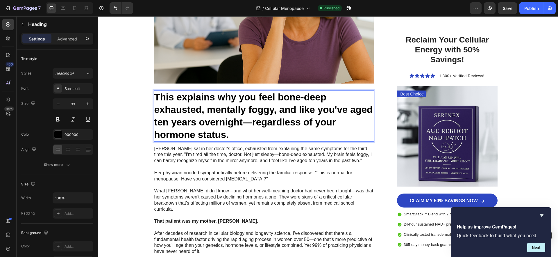
click at [259, 99] on p "This explains why you feel bone-deep exhausted, mentally foggy, and like you've…" at bounding box center [264, 116] width 220 height 50
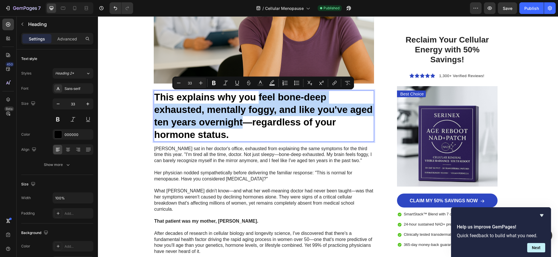
drag, startPoint x: 259, startPoint y: 99, endPoint x: 242, endPoint y: 126, distance: 32.4
click at [242, 126] on p "This explains why you feel bone-deep exhausted, mentally foggy, and like you've…" at bounding box center [264, 116] width 220 height 50
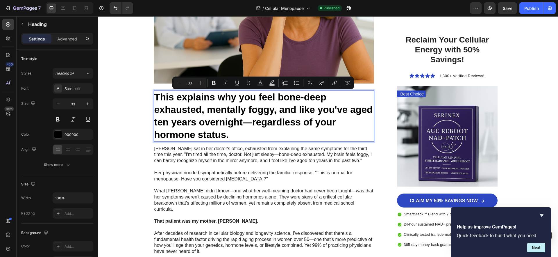
click at [305, 133] on p "This explains why you feel bone-deep exhausted, mentally foggy, and like you've…" at bounding box center [264, 116] width 220 height 50
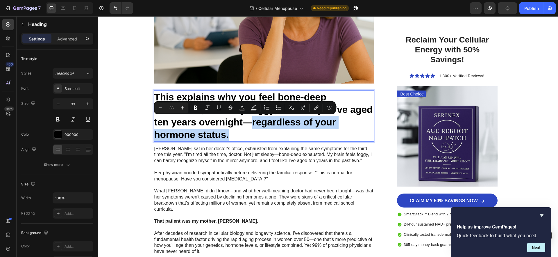
drag, startPoint x: 305, startPoint y: 133, endPoint x: 253, endPoint y: 125, distance: 52.2
click at [253, 125] on p "This explains why you feel bone-deep exhausted, mentally foggy, and like you've…" at bounding box center [264, 116] width 220 height 50
click at [209, 109] on icon "Editor contextual toolbar" at bounding box center [207, 108] width 6 height 6
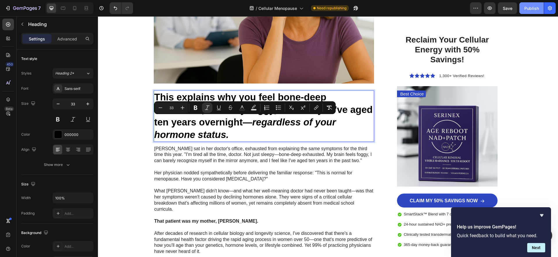
click at [534, 10] on div "Publish" at bounding box center [532, 8] width 15 height 6
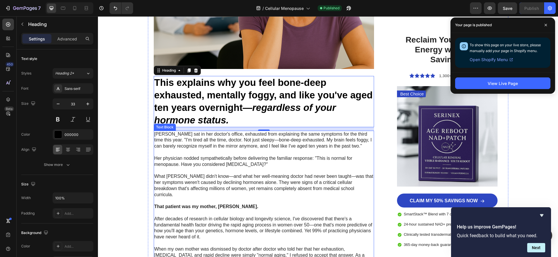
scroll to position [284, 0]
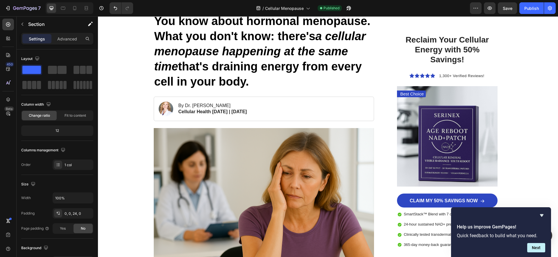
scroll to position [76, 0]
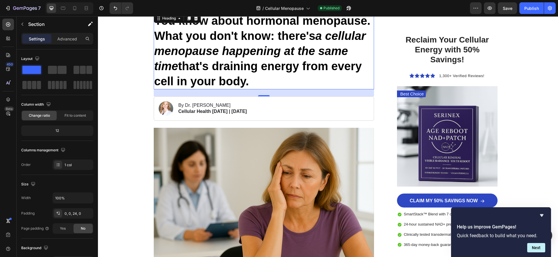
click at [204, 52] on icon "a cellular menopause happening at the same time" at bounding box center [260, 50] width 212 height 43
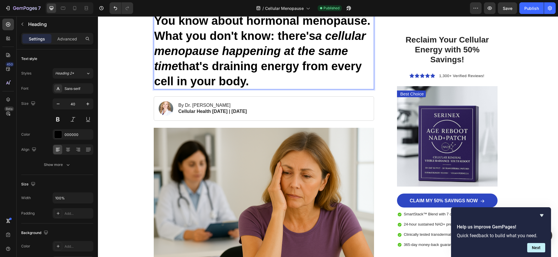
scroll to position [74, 0]
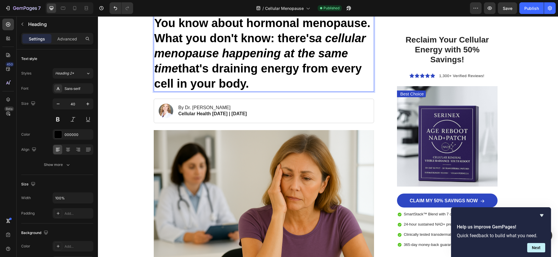
click at [204, 52] on icon "a cellular menopause happening at the same time" at bounding box center [260, 53] width 212 height 43
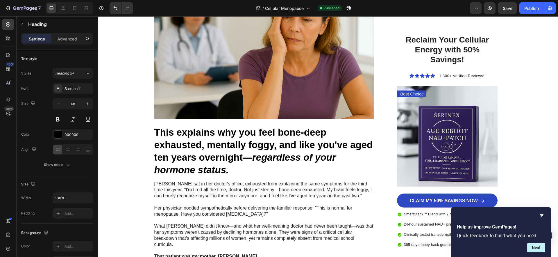
scroll to position [243, 0]
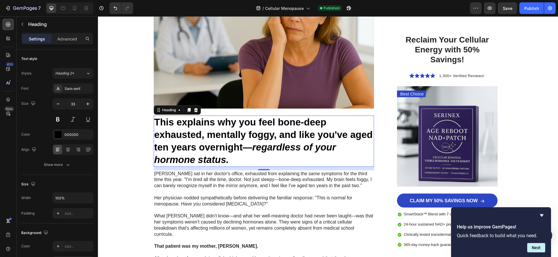
click at [191, 151] on h3 "This explains why you feel bone-deep exhausted, mentally foggy, and like you've…" at bounding box center [264, 140] width 221 height 51
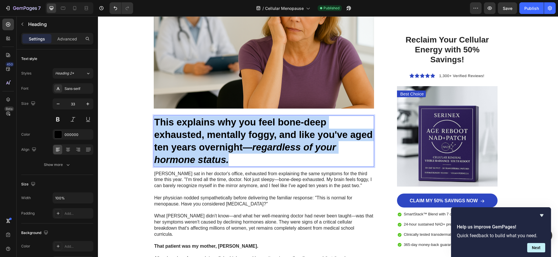
click at [191, 151] on p "This explains why you feel bone-deep exhausted, mentally foggy, and like you've…" at bounding box center [264, 141] width 220 height 50
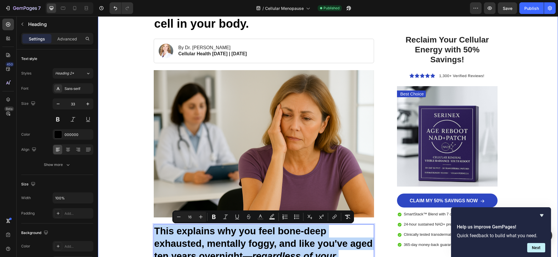
scroll to position [141, 0]
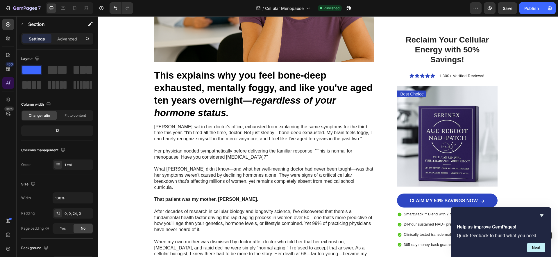
scroll to position [288, 0]
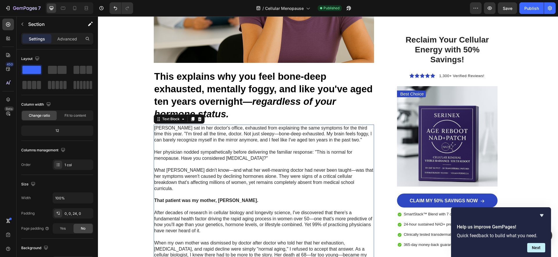
click at [229, 156] on p "Her physician nodded sympathetically before delivering the familiar response: "…" at bounding box center [264, 155] width 220 height 12
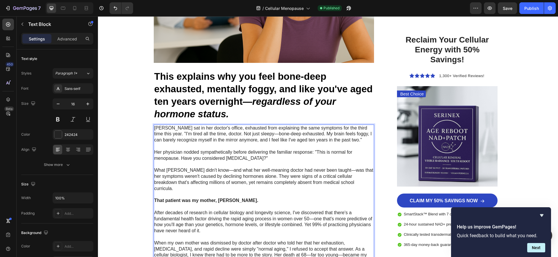
click at [229, 136] on p "[PERSON_NAME] sat in her doctor's office, exhausted from explaining the same sy…" at bounding box center [264, 134] width 220 height 18
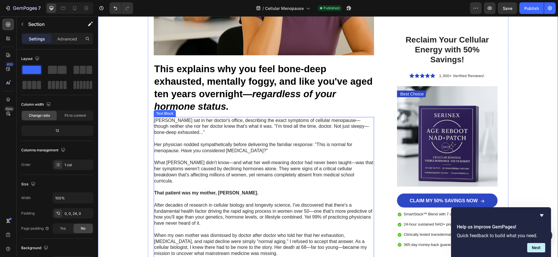
scroll to position [300, 0]
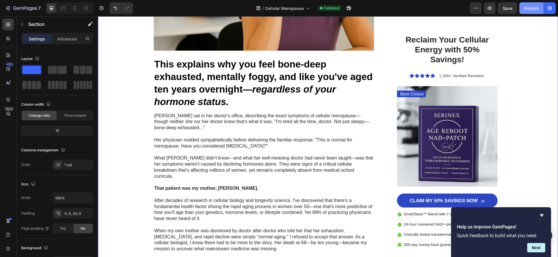
click at [534, 7] on div "Publish" at bounding box center [532, 8] width 15 height 6
click at [534, 7] on icon "button" at bounding box center [532, 9] width 6 height 6
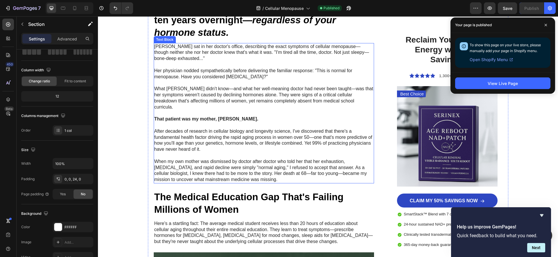
scroll to position [353, 0]
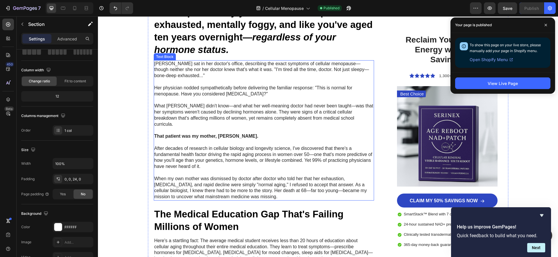
click at [299, 182] on p "When my own mother was dismissed by doctor after doctor who told her that her e…" at bounding box center [264, 188] width 220 height 24
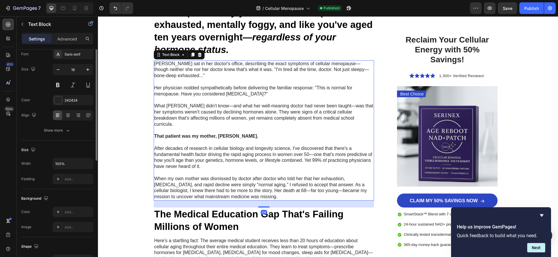
scroll to position [0, 0]
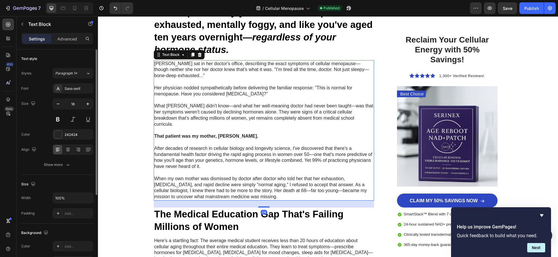
click at [321, 178] on p "When my own mother was dismissed by doctor after doctor who told her that her e…" at bounding box center [264, 188] width 220 height 24
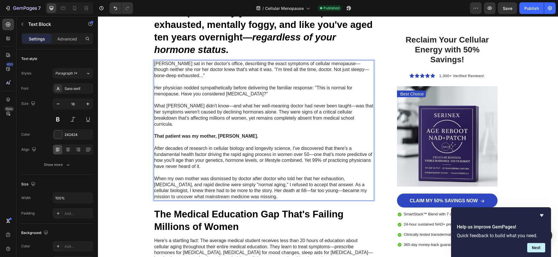
click at [312, 179] on p "When my own mother was dismissed by doctor after doctor who told her that her e…" at bounding box center [264, 188] width 220 height 24
click at [314, 179] on p "When my own mother was dismissed by doctor after doctor who told her that her e…" at bounding box center [264, 188] width 220 height 24
click at [258, 99] on p "Rich Text Editor. Editing area: main" at bounding box center [264, 100] width 220 height 6
click at [219, 73] on p "[PERSON_NAME] sat in her doctor's office, describing the exact symptoms of cell…" at bounding box center [264, 70] width 220 height 18
click at [215, 93] on p "Her physician nodded sympathetically before delivering the familiar response: "…" at bounding box center [264, 91] width 220 height 12
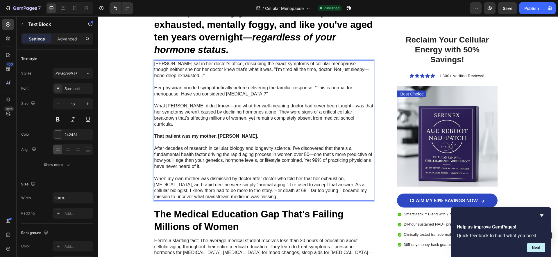
click at [234, 111] on p "What [PERSON_NAME] didn't know—and what her well-meaning doctor had never been …" at bounding box center [264, 115] width 220 height 24
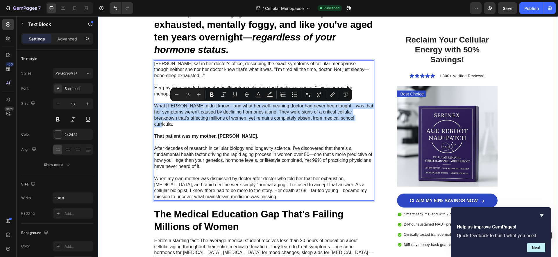
drag, startPoint x: 356, startPoint y: 118, endPoint x: 144, endPoint y: 105, distance: 212.1
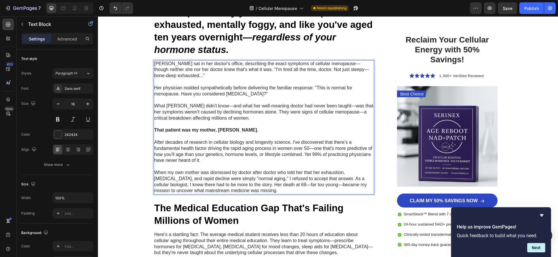
click at [171, 153] on p "After decades of research in cellular biology and longevity science, I've disco…" at bounding box center [264, 151] width 220 height 24
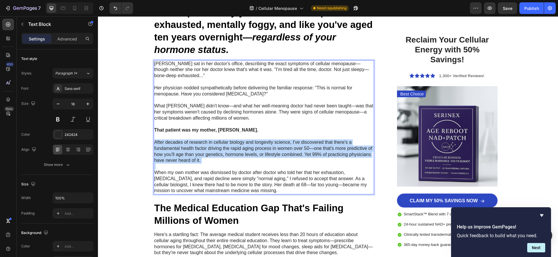
click at [171, 153] on p "After decades of research in cellular biology and longevity science, I've disco…" at bounding box center [264, 151] width 220 height 24
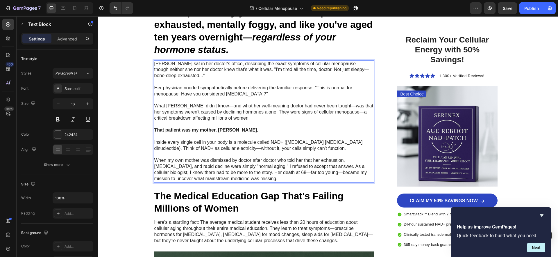
click at [209, 169] on p "When my own mother was dismissed by doctor after doctor who told her that her e…" at bounding box center [264, 169] width 220 height 24
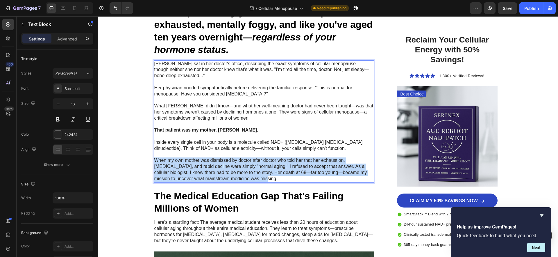
click at [209, 169] on p "When my own mother was dismissed by doctor after doctor who told her that her e…" at bounding box center [264, 169] width 220 height 24
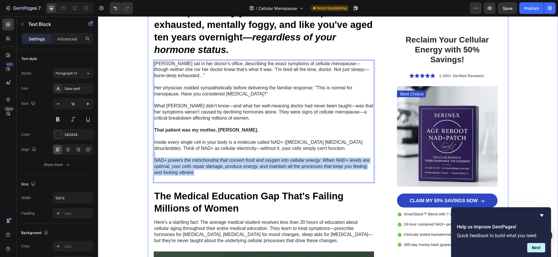
drag, startPoint x: 212, startPoint y: 175, endPoint x: 150, endPoint y: 156, distance: 64.9
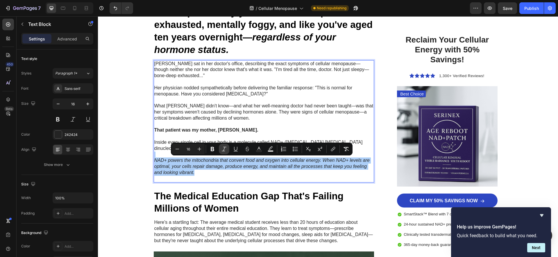
click at [222, 149] on icon "Editor contextual toolbar" at bounding box center [224, 149] width 6 height 6
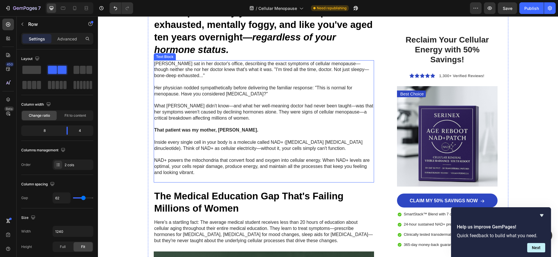
click at [209, 177] on p "Rich Text Editor. Editing area: main" at bounding box center [264, 179] width 220 height 6
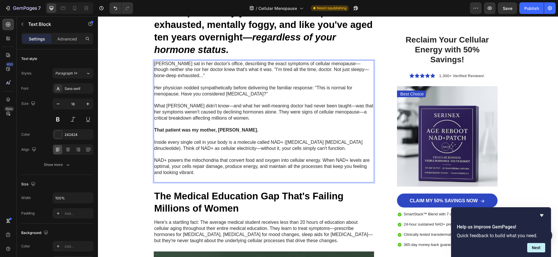
click at [209, 177] on p "Rich Text Editor. Editing area: main" at bounding box center [264, 179] width 220 height 6
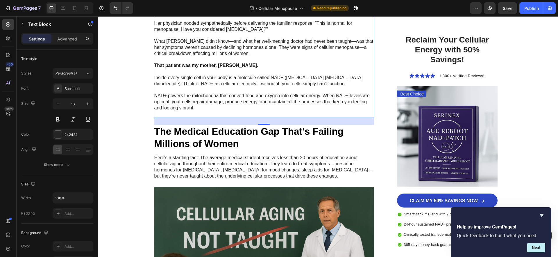
scroll to position [418, 0]
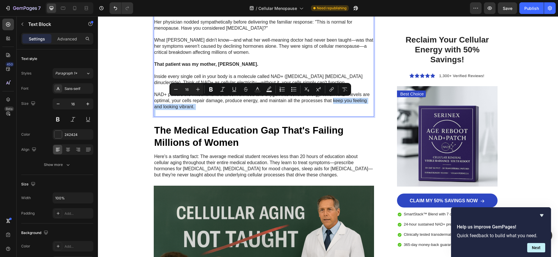
drag, startPoint x: 333, startPoint y: 101, endPoint x: 242, endPoint y: 113, distance: 92.2
click at [241, 113] on div "[PERSON_NAME] sat in her doctor's office, describing the exact symptoms of cell…" at bounding box center [264, 55] width 221 height 122
click at [223, 89] on icon "Editor contextual toolbar" at bounding box center [223, 89] width 6 height 6
click at [211, 89] on icon "Editor contextual toolbar" at bounding box center [211, 89] width 6 height 6
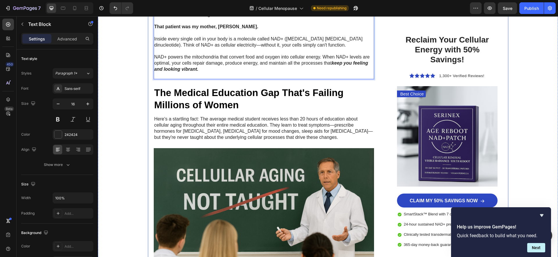
scroll to position [460, 0]
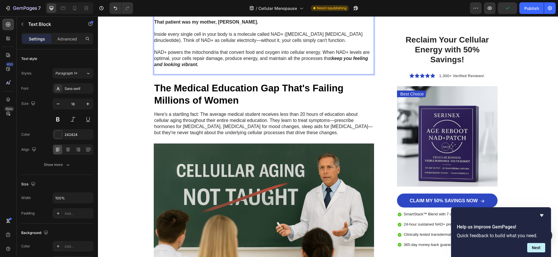
click at [207, 66] on p "NAD+ powers the mitochondria that convert food and oxygen into cellular energy.…" at bounding box center [264, 58] width 220 height 18
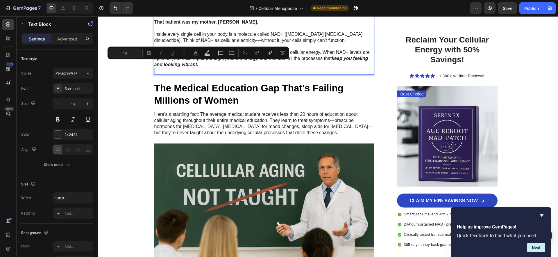
click at [207, 66] on p "NAD+ powers the mitochondria that convert food and oxygen into cellular energy.…" at bounding box center [264, 58] width 220 height 18
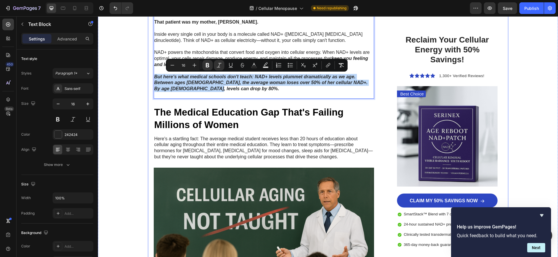
drag, startPoint x: 222, startPoint y: 89, endPoint x: 151, endPoint y: 78, distance: 72.1
click at [221, 66] on icon "Editor contextual toolbar" at bounding box center [219, 65] width 6 height 6
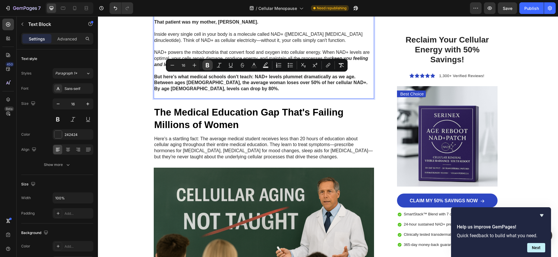
click at [210, 66] on icon "Editor contextual toolbar" at bounding box center [208, 65] width 6 height 6
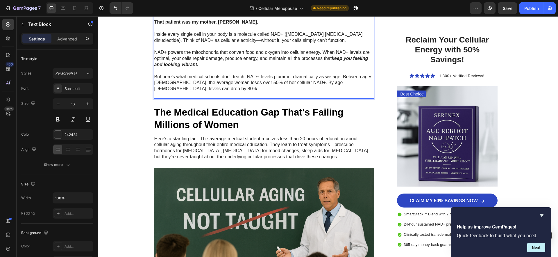
click at [368, 82] on p "But here's what medical schools don't teach: NAD+ levels plummet dramatically a…" at bounding box center [264, 83] width 220 height 18
click at [372, 82] on p "But here's what medical schools don't teach: NAD+ levels plummet dramatically a…" at bounding box center [264, 83] width 220 height 18
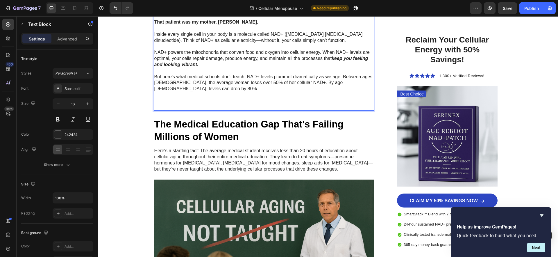
click at [215, 92] on p "Rich Text Editor. Editing area: main" at bounding box center [264, 95] width 220 height 6
click at [209, 98] on p "Rich Text Editor. Editing area: main" at bounding box center [264, 101] width 220 height 6
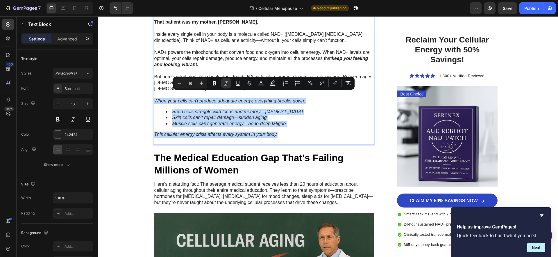
drag, startPoint x: 281, startPoint y: 128, endPoint x: 144, endPoint y: 97, distance: 140.1
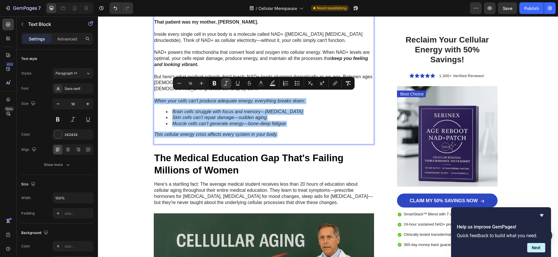
click at [225, 85] on icon "Editor contextual toolbar" at bounding box center [226, 83] width 5 height 4
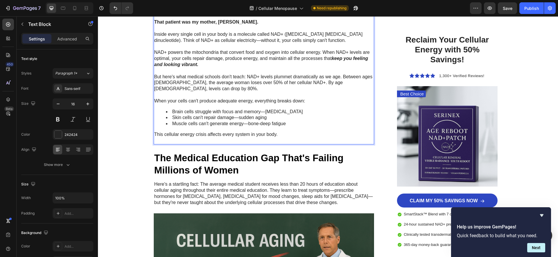
click at [297, 138] on p "Rich Text Editor. Editing area: main" at bounding box center [264, 141] width 220 height 6
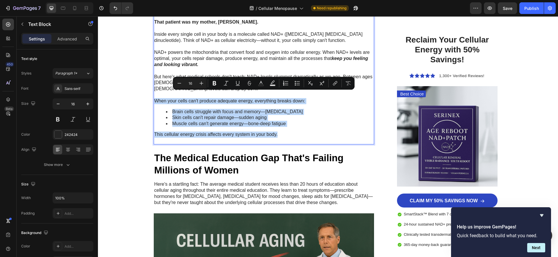
drag, startPoint x: 298, startPoint y: 128, endPoint x: 78, endPoint y: 95, distance: 222.6
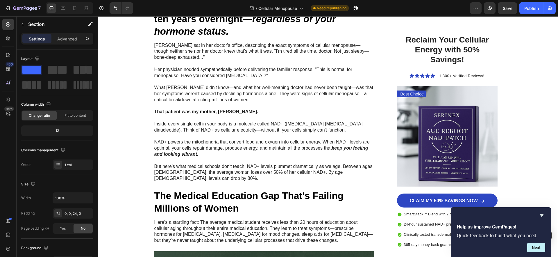
scroll to position [371, 0]
click at [536, 10] on div "Publish" at bounding box center [532, 8] width 15 height 6
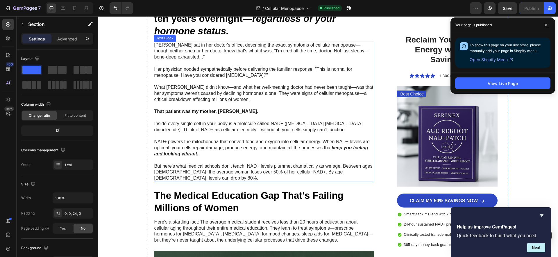
click at [252, 174] on p "But here's what medical schools don't teach: NAD+ levels plummet dramatically a…" at bounding box center [264, 172] width 220 height 18
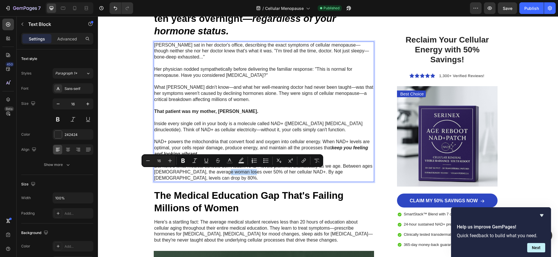
drag, startPoint x: 220, startPoint y: 172, endPoint x: 246, endPoint y: 172, distance: 25.3
click at [246, 172] on p "But here's what medical schools don't teach: NAD+ levels plummet dramatically a…" at bounding box center [264, 172] width 220 height 18
drag, startPoint x: 246, startPoint y: 172, endPoint x: 241, endPoint y: 173, distance: 4.4
click at [246, 172] on p "But here's what medical schools don't teach: NAD+ levels plummet dramatically a…" at bounding box center [264, 172] width 220 height 18
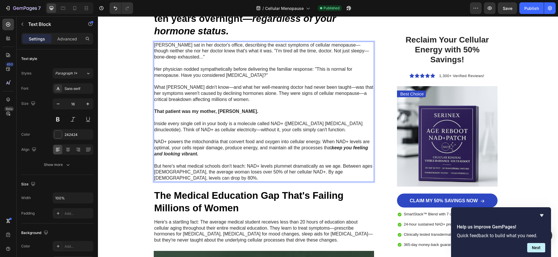
click at [219, 172] on p "But here's what medical schools don't teach: NAD+ levels plummet dramatically a…" at bounding box center [264, 172] width 220 height 18
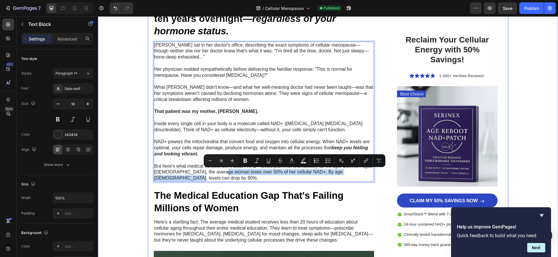
drag, startPoint x: 219, startPoint y: 172, endPoint x: 374, endPoint y: 174, distance: 155.0
click at [246, 161] on icon "Editor contextual toolbar" at bounding box center [246, 161] width 6 height 6
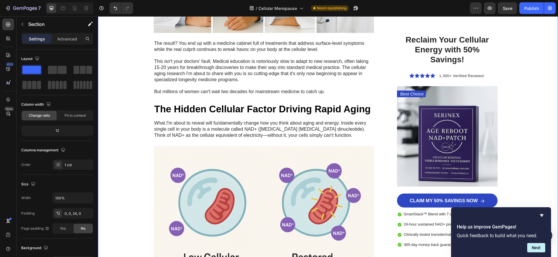
scroll to position [928, 0]
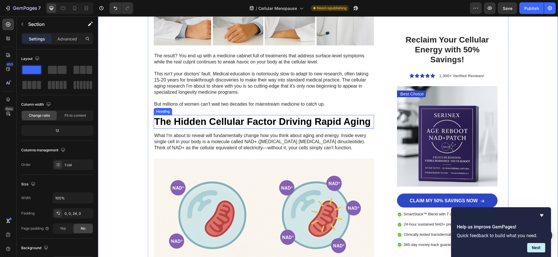
click at [271, 123] on h3 "The Hidden Cellular Factor Driving Rapid Aging" at bounding box center [264, 122] width 221 height 14
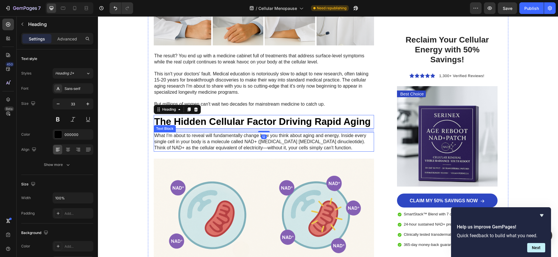
click at [279, 138] on p "What I'm about to reveal will fundamentally change how you think about aging an…" at bounding box center [264, 142] width 220 height 18
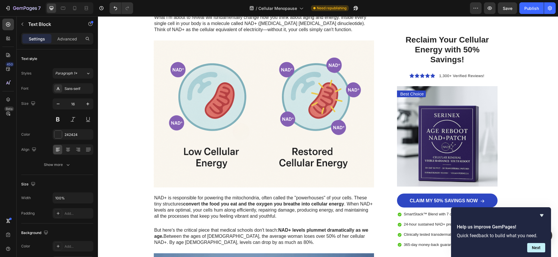
scroll to position [957, 0]
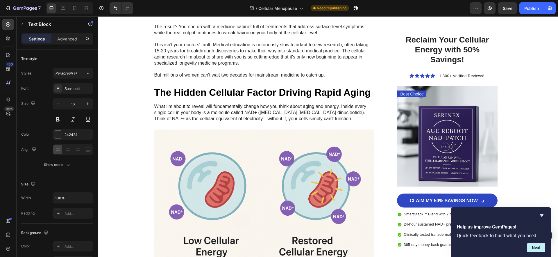
click at [255, 111] on p "What I'm about to reveal will fundamentally change how you think about aging an…" at bounding box center [264, 113] width 220 height 18
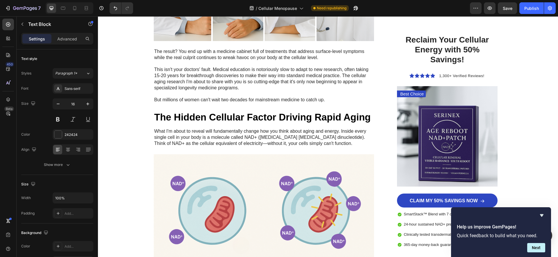
scroll to position [931, 0]
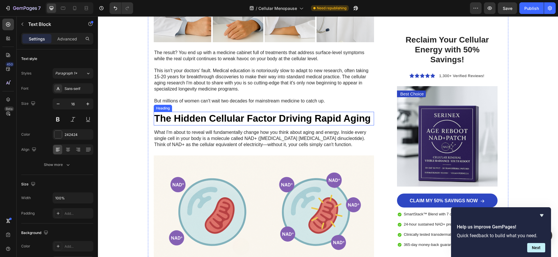
click at [212, 120] on h3 "The Hidden Cellular Factor Driving Rapid Aging" at bounding box center [264, 119] width 221 height 14
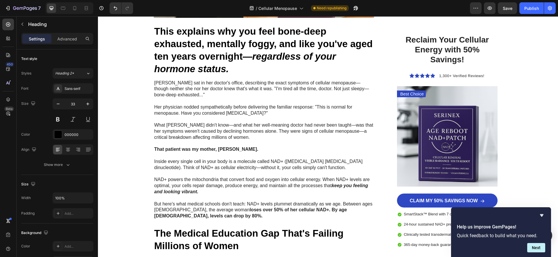
scroll to position [334, 0]
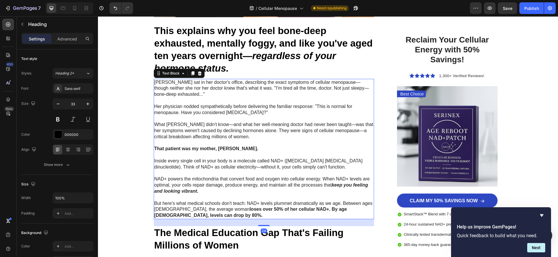
drag, startPoint x: 268, startPoint y: 191, endPoint x: 236, endPoint y: 204, distance: 34.0
click at [268, 191] on p "NAD+ powers the mitochondria that convert food and oxygen into cellular energy.…" at bounding box center [264, 185] width 220 height 18
click at [208, 213] on p "But here's what medical schools don't teach: NAD+ levels plummet dramatically a…" at bounding box center [264, 209] width 220 height 18
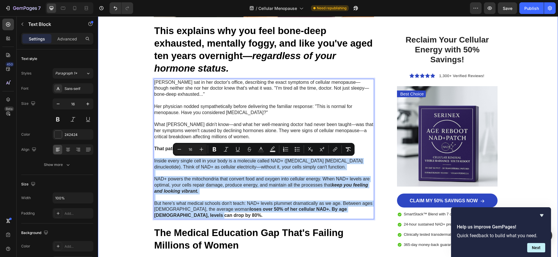
drag, startPoint x: 192, startPoint y: 214, endPoint x: 138, endPoint y: 159, distance: 76.7
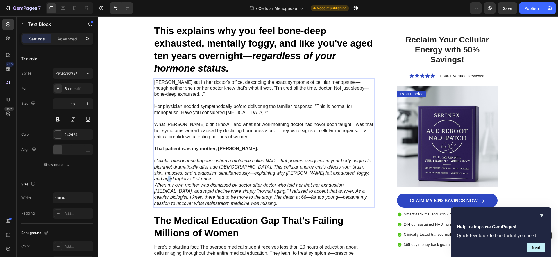
click at [366, 172] on p "Cellular menopause happens when a molecule called NAD+ that powers every cell i…" at bounding box center [264, 170] width 220 height 24
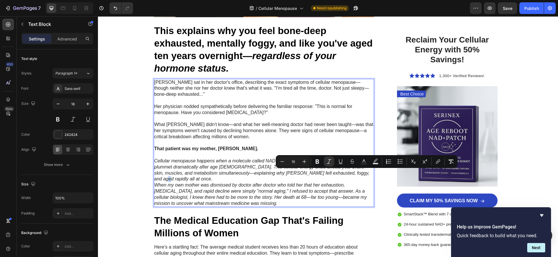
click at [369, 174] on p "Cellular menopause happens when a molecule called NAD+ that powers every cell i…" at bounding box center [264, 170] width 220 height 24
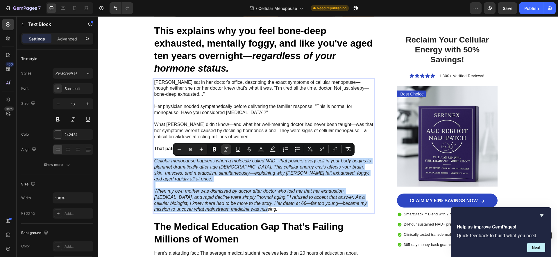
drag, startPoint x: 253, startPoint y: 204, endPoint x: 146, endPoint y: 161, distance: 115.6
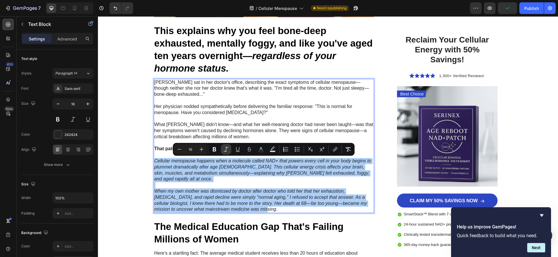
click at [226, 148] on icon "Editor contextual toolbar" at bounding box center [226, 149] width 6 height 6
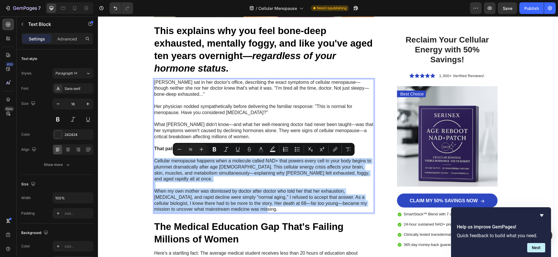
click at [239, 202] on p "When my own mother was dismissed by doctor after doctor who told her that her e…" at bounding box center [264, 200] width 220 height 24
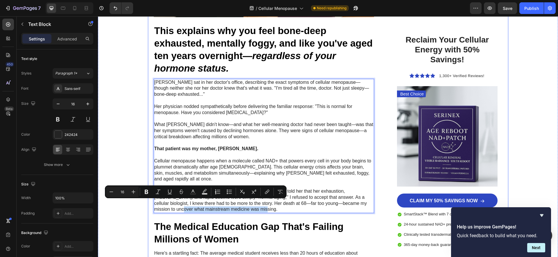
drag, startPoint x: 203, startPoint y: 201, endPoint x: 152, endPoint y: 202, distance: 51.5
click at [158, 192] on icon "Editor contextual toolbar" at bounding box center [158, 191] width 5 height 4
click at [149, 191] on icon "Editor contextual toolbar" at bounding box center [147, 192] width 6 height 6
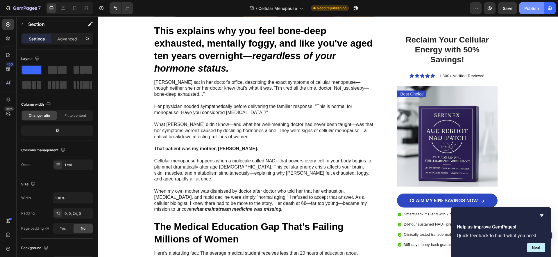
click at [534, 13] on button "Publish" at bounding box center [532, 8] width 24 height 12
click at [534, 12] on button "Publish" at bounding box center [532, 8] width 24 height 12
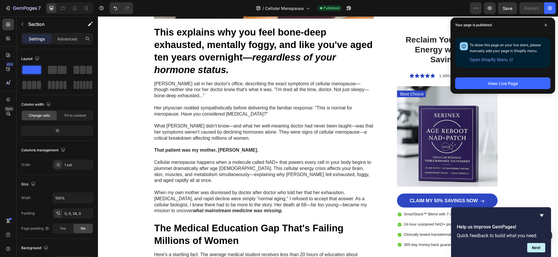
scroll to position [0, 0]
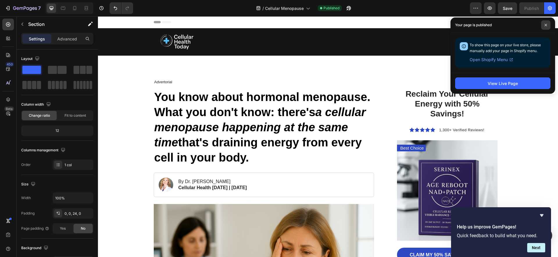
click at [547, 26] on icon at bounding box center [546, 25] width 2 height 2
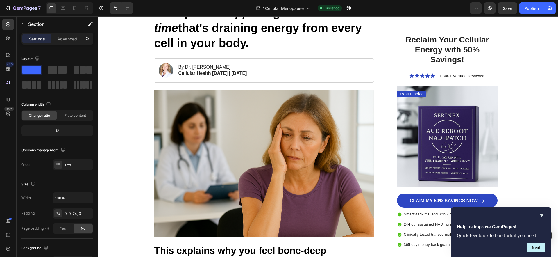
scroll to position [115, 0]
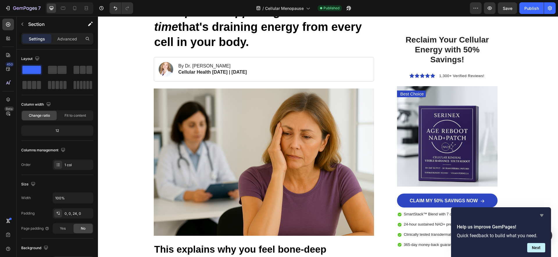
click at [542, 213] on icon "Hide survey" at bounding box center [542, 215] width 7 height 7
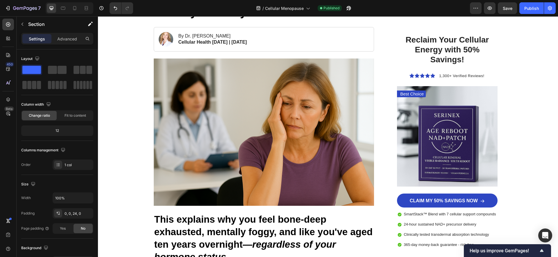
scroll to position [152, 0]
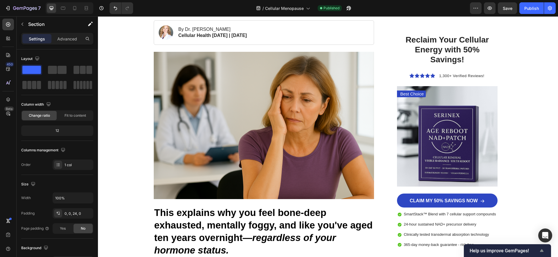
click at [544, 250] on icon "Show survey - Help us improve GemPages!" at bounding box center [542, 250] width 7 height 7
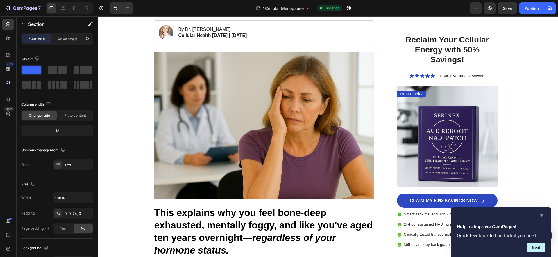
click at [543, 216] on icon "Hide survey" at bounding box center [542, 215] width 7 height 7
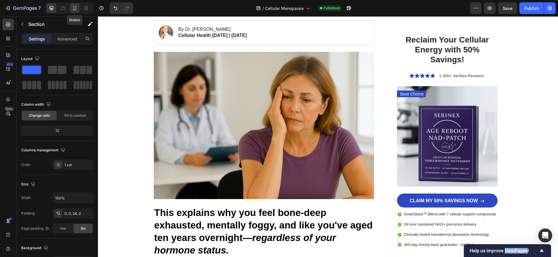
click at [73, 8] on icon at bounding box center [74, 8] width 3 height 4
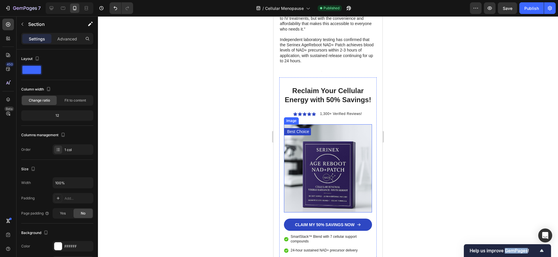
scroll to position [2249, 0]
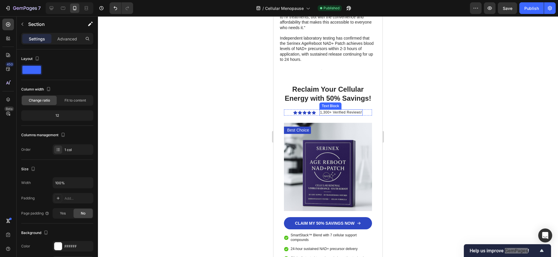
click at [323, 103] on div "Text Block" at bounding box center [331, 105] width 20 height 5
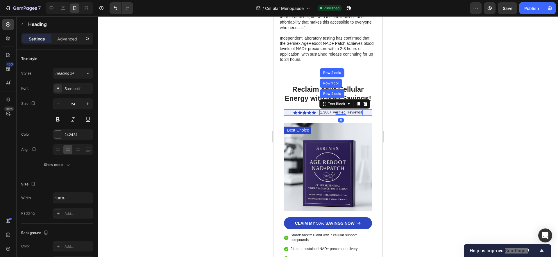
click at [306, 84] on h2 "Reclaim Your Cellular Energy with 50% Savings!" at bounding box center [328, 93] width 88 height 19
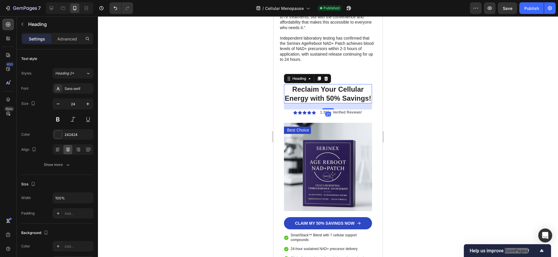
click at [306, 84] on h2 "Reclaim Your Cellular Energy with 50% Savings!" at bounding box center [328, 93] width 88 height 19
click at [306, 85] on p "Reclaim Your Cellular Energy with 50% Savings!" at bounding box center [328, 94] width 88 height 18
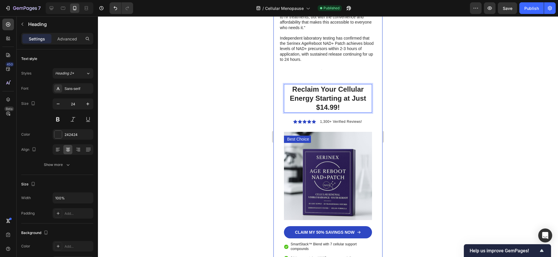
click at [239, 60] on div at bounding box center [328, 136] width 460 height 241
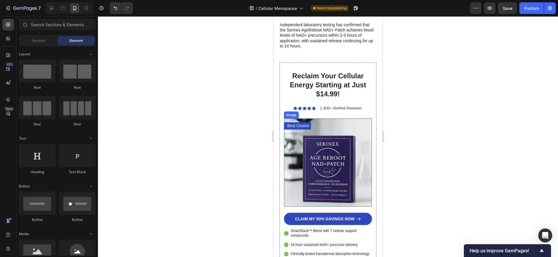
scroll to position [2263, 0]
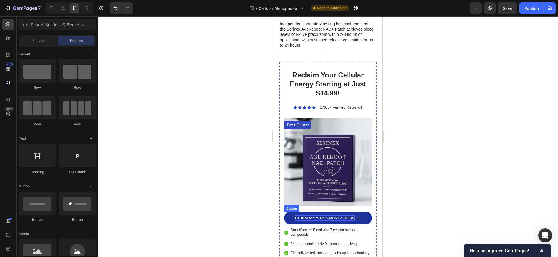
click at [343, 215] on p "CLAIM MY 50% SAVINGS NOW" at bounding box center [325, 217] width 60 height 5
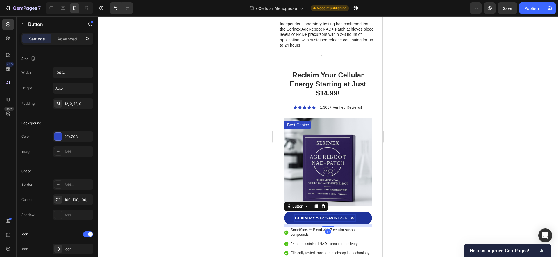
click at [343, 215] on p "CLAIM MY 50% SAVINGS NOW" at bounding box center [325, 217] width 60 height 5
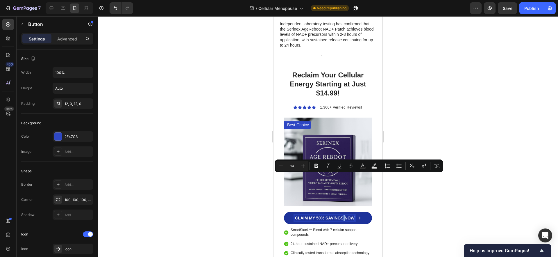
click at [343, 215] on p "CLAIM MY 50% SAVINGS NOW" at bounding box center [325, 217] width 60 height 5
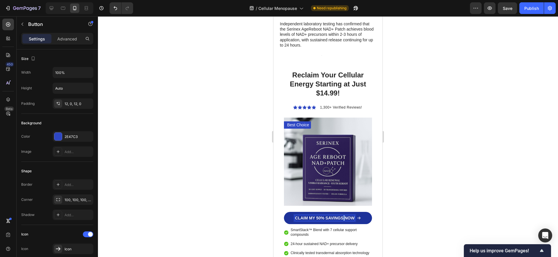
click at [343, 215] on p "CLAIM MY 50% SAVINGS NOW" at bounding box center [325, 217] width 60 height 5
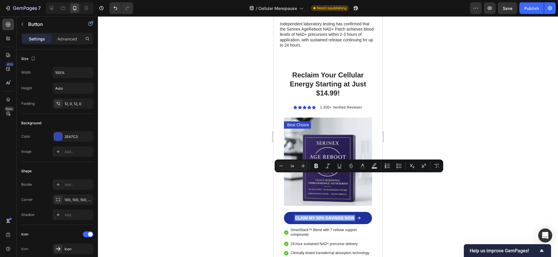
click at [343, 215] on p "CLAIM MY 50% SAVINGS NOW" at bounding box center [325, 217] width 60 height 5
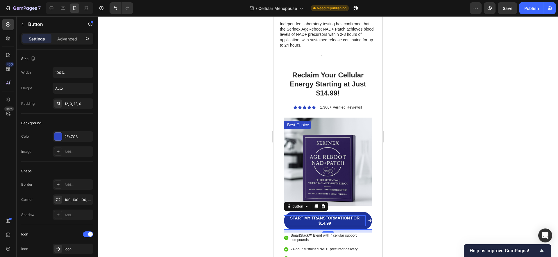
click at [202, 173] on div at bounding box center [328, 136] width 460 height 241
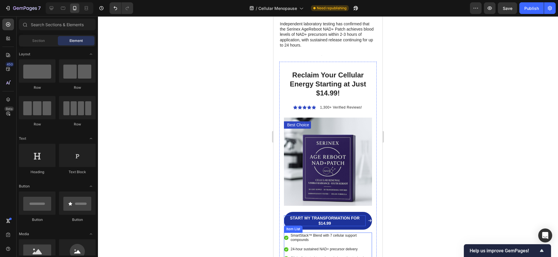
scroll to position [2267, 0]
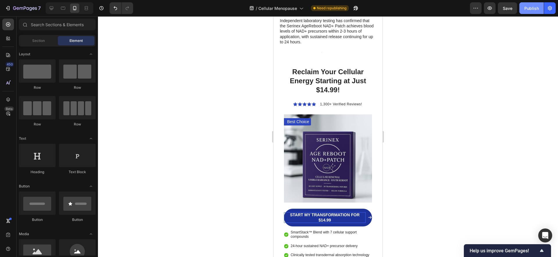
click at [536, 8] on div "Publish" at bounding box center [532, 8] width 15 height 6
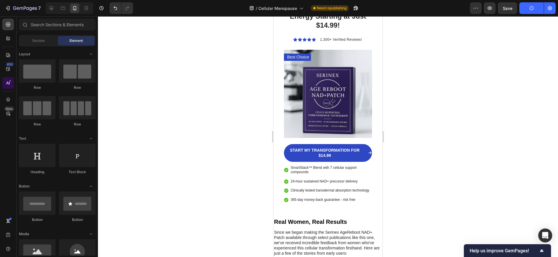
scroll to position [2332, 0]
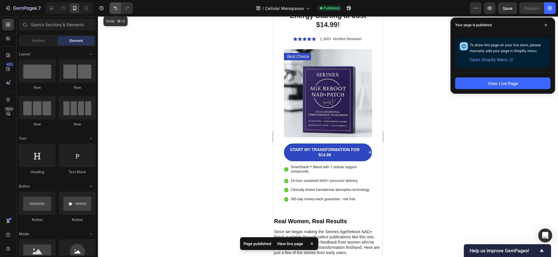
click at [116, 9] on icon "Undo/Redo" at bounding box center [116, 8] width 6 height 6
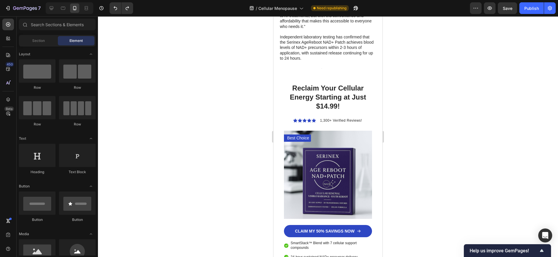
scroll to position [2253, 0]
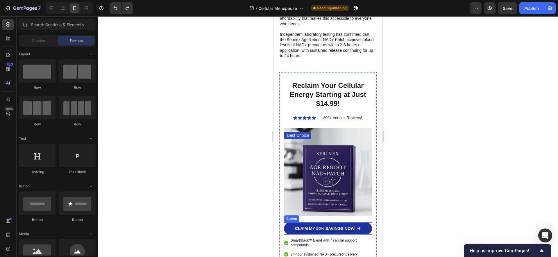
click at [319, 226] on p "CLAIM MY 50% SAVINGS NOW" at bounding box center [325, 228] width 60 height 5
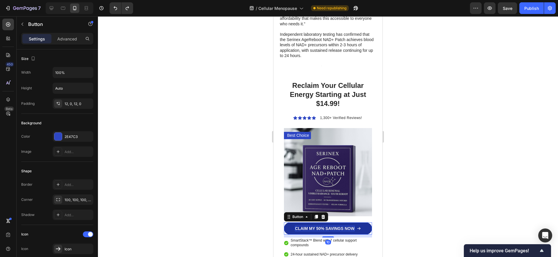
click at [319, 226] on p "CLAIM MY 50% SAVINGS NOW" at bounding box center [325, 228] width 60 height 5
drag, startPoint x: 210, startPoint y: 158, endPoint x: 215, endPoint y: 156, distance: 4.7
click at [211, 158] on div at bounding box center [328, 136] width 460 height 241
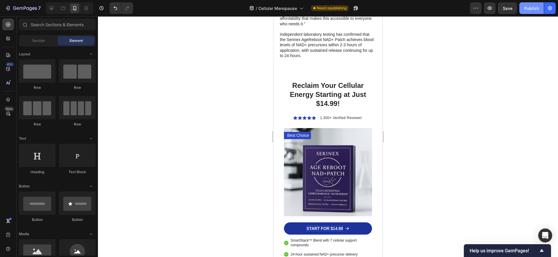
click at [524, 12] on button "Publish" at bounding box center [532, 8] width 24 height 12
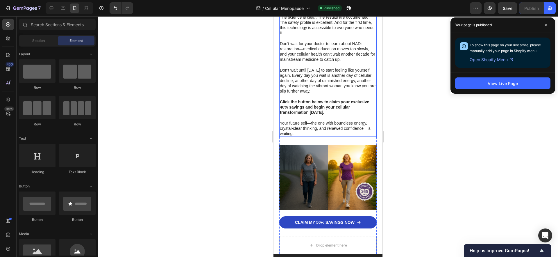
scroll to position [3403, 0]
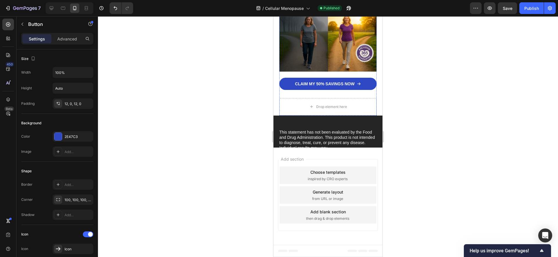
scroll to position [3657, 0]
click at [326, 90] on link "CLAIM MY 50% SAVINGS NOW" at bounding box center [328, 84] width 97 height 12
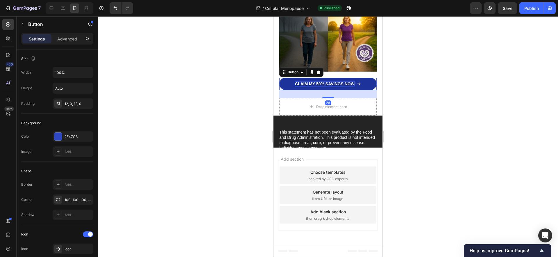
click at [325, 86] on p "CLAIM MY 50% SAVINGS NOW" at bounding box center [325, 83] width 60 height 5
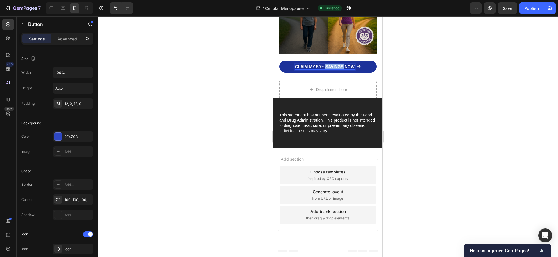
click at [325, 69] on p "CLAIM MY 50% SAVINGS NOW" at bounding box center [325, 66] width 60 height 5
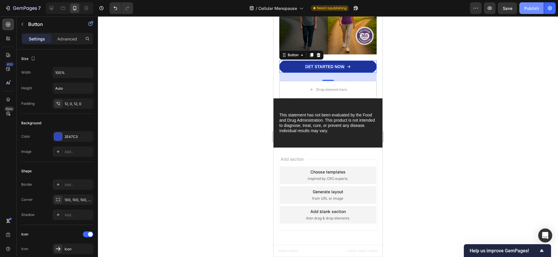
click at [537, 10] on div "Publish" at bounding box center [532, 8] width 15 height 6
click at [537, 10] on button "Publish" at bounding box center [532, 8] width 24 height 12
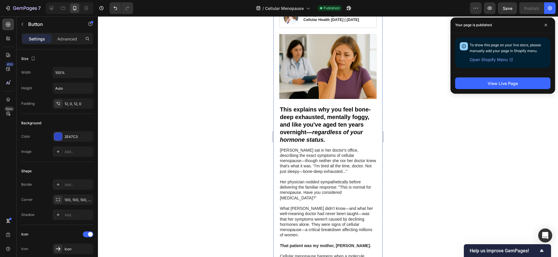
scroll to position [0, 0]
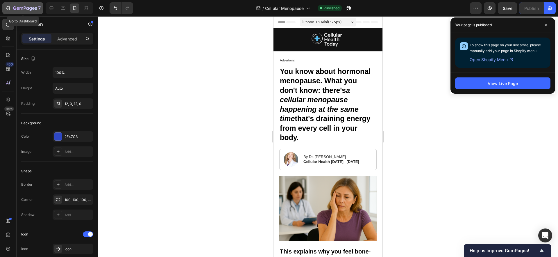
click at [6, 10] on icon "button" at bounding box center [8, 8] width 6 height 6
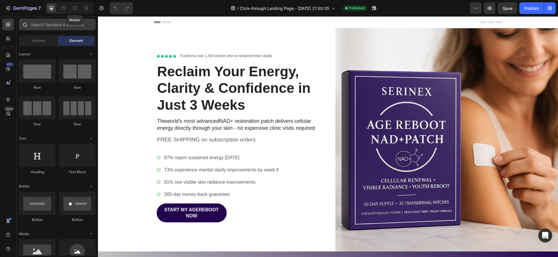
drag, startPoint x: 78, startPoint y: 7, endPoint x: 82, endPoint y: 22, distance: 14.7
click at [78, 7] on div at bounding box center [74, 7] width 9 height 9
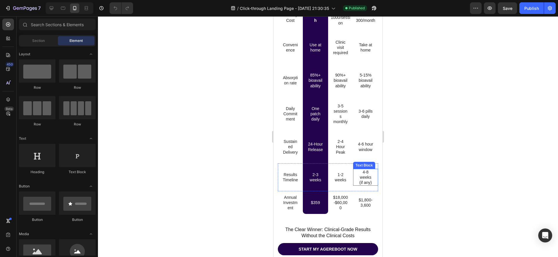
scroll to position [1876, 0]
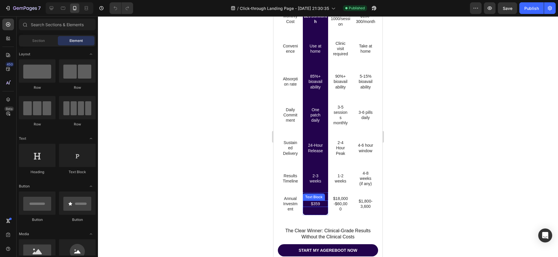
click at [317, 204] on p "$359" at bounding box center [316, 203] width 16 height 5
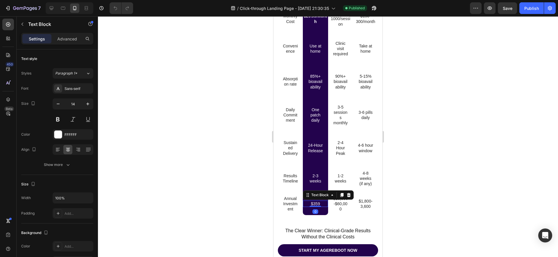
click at [317, 204] on p "$359" at bounding box center [316, 203] width 16 height 5
click at [245, 191] on div at bounding box center [328, 136] width 460 height 241
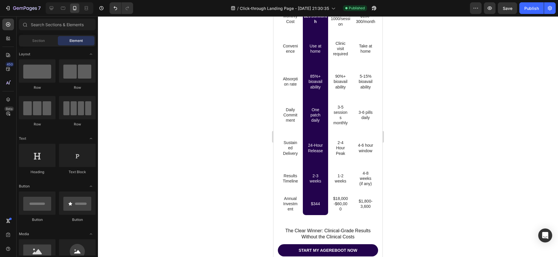
drag, startPoint x: 539, startPoint y: 6, endPoint x: 515, endPoint y: 19, distance: 27.6
click at [539, 6] on button "Publish" at bounding box center [532, 8] width 24 height 12
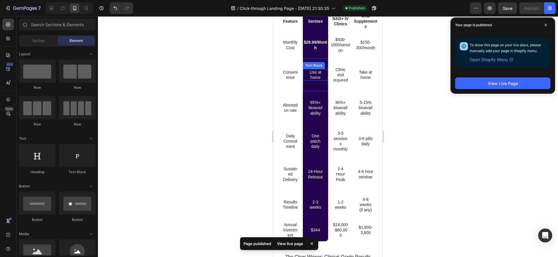
scroll to position [1863, 0]
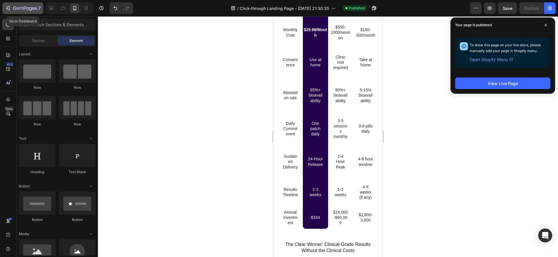
click at [17, 10] on icon "button" at bounding box center [25, 8] width 24 height 5
